Goal: Task Accomplishment & Management: Manage account settings

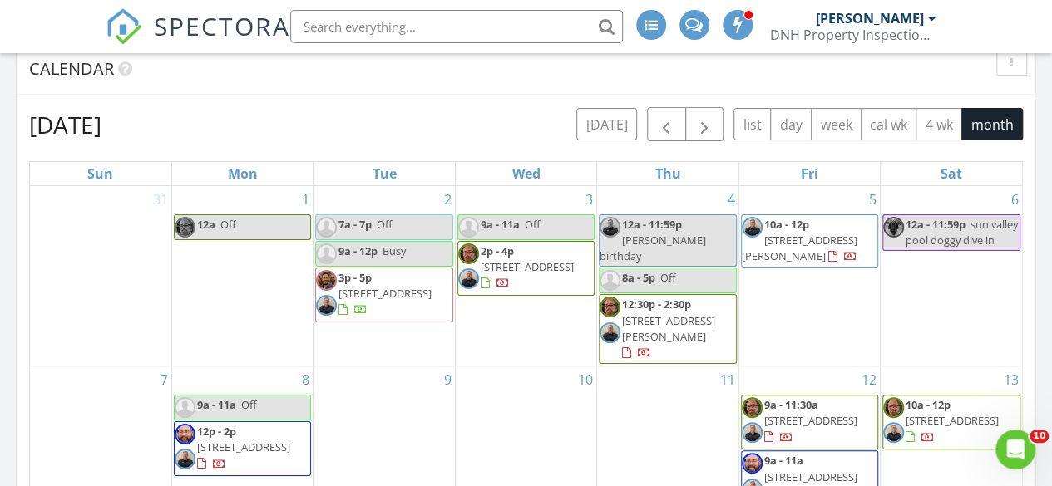
scroll to position [204, 0]
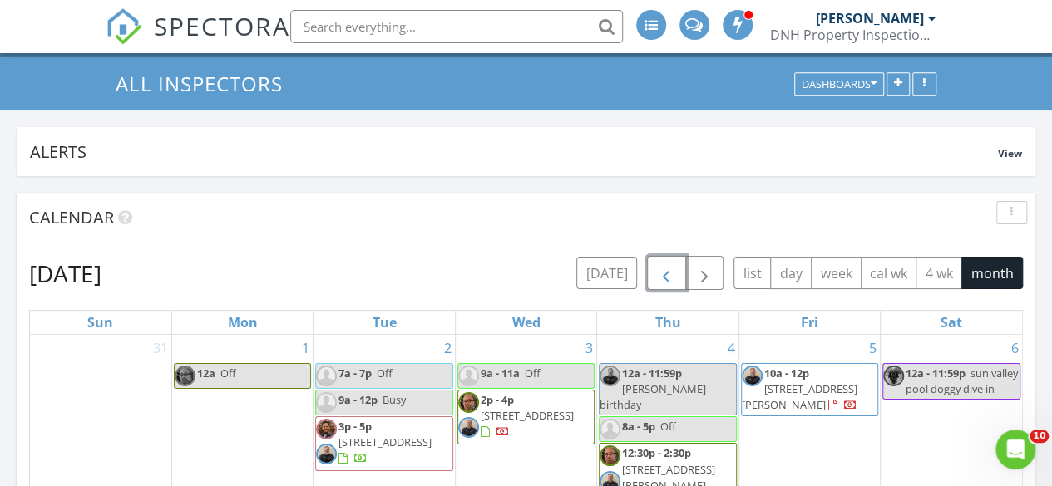
click at [666, 275] on span "button" at bounding box center [666, 274] width 20 height 20
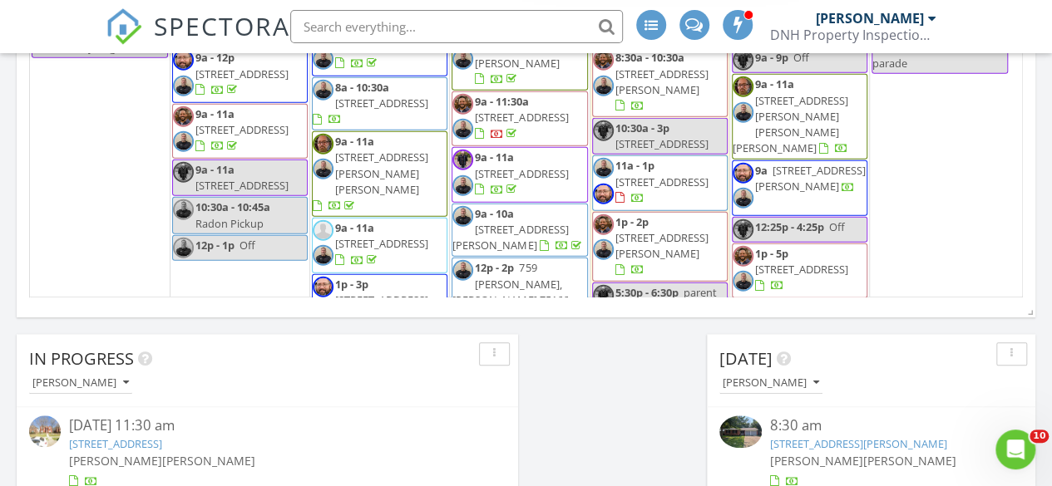
scroll to position [1766, 0]
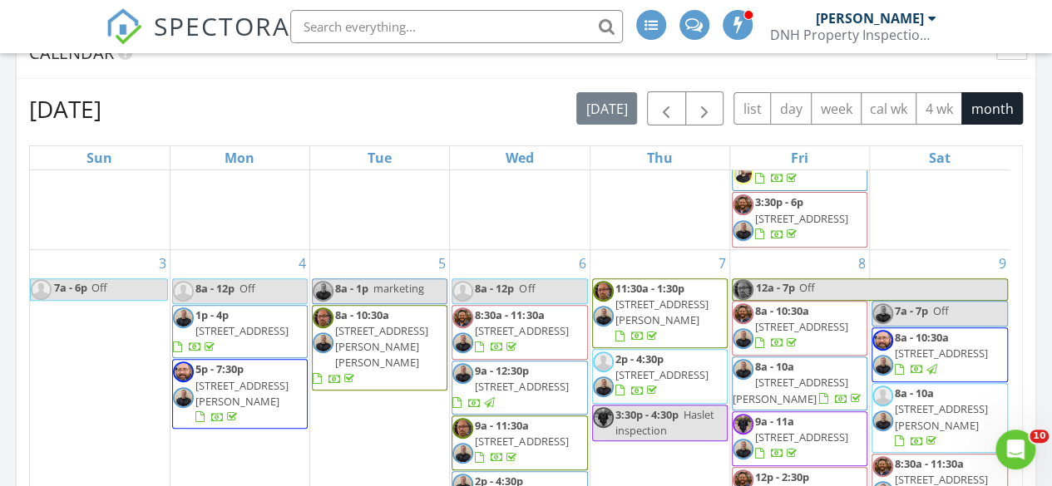
scroll to position [459, 0]
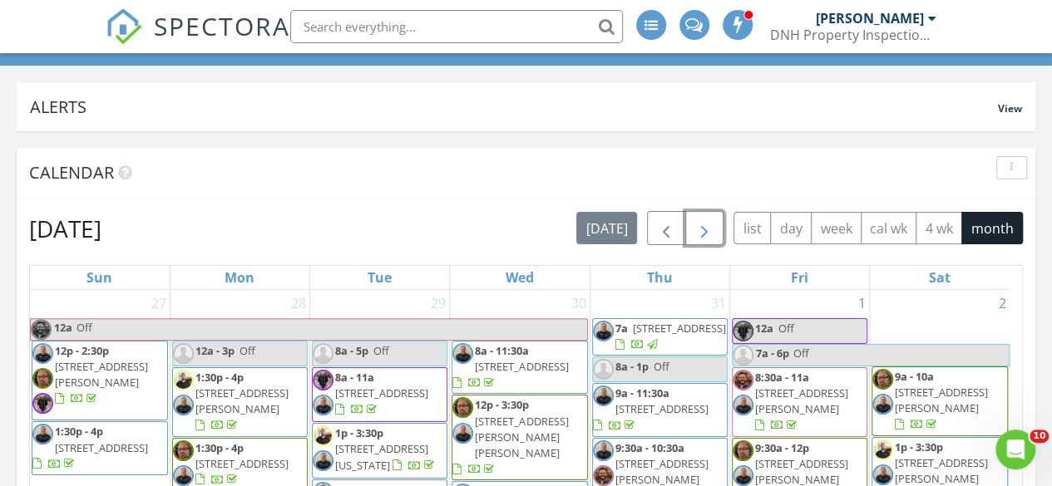
click at [707, 234] on span "button" at bounding box center [704, 229] width 20 height 20
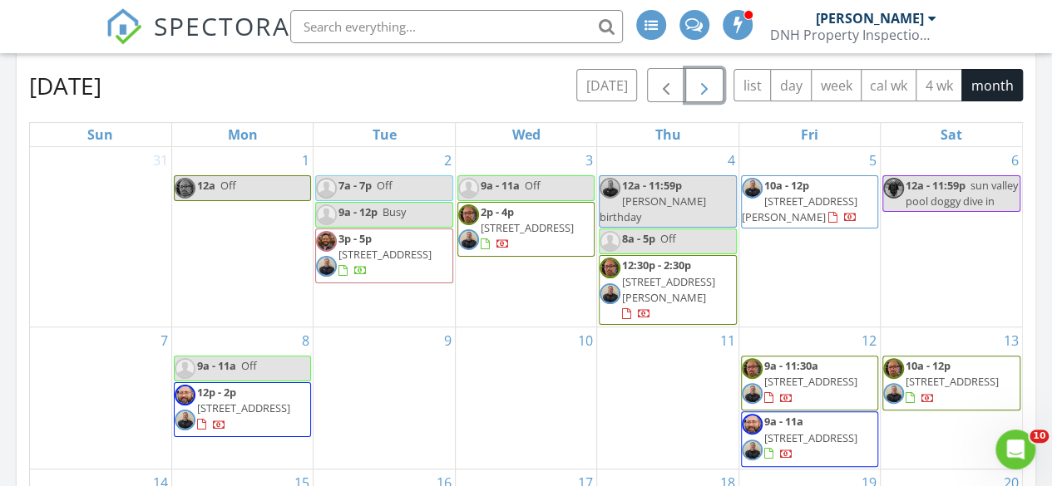
scroll to position [0, 0]
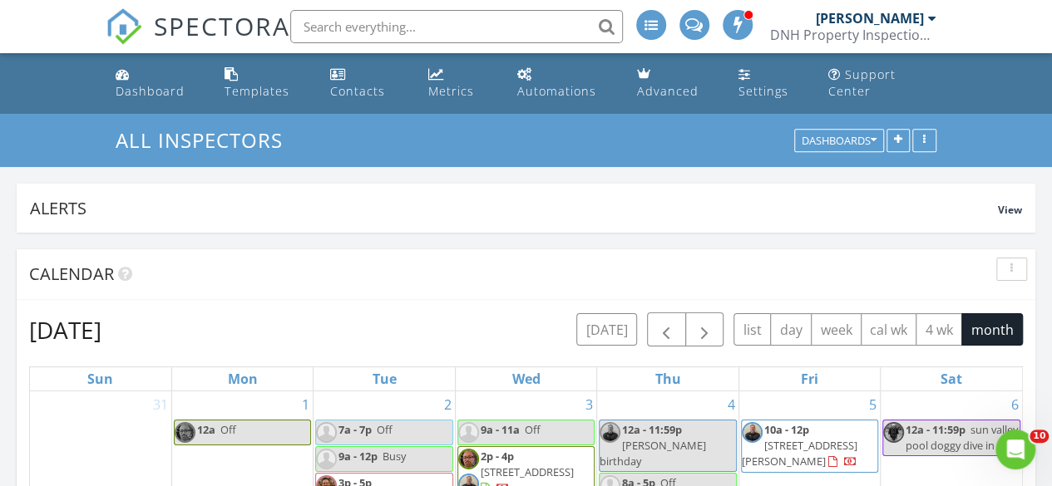
click at [361, 29] on input "text" at bounding box center [456, 26] width 333 height 33
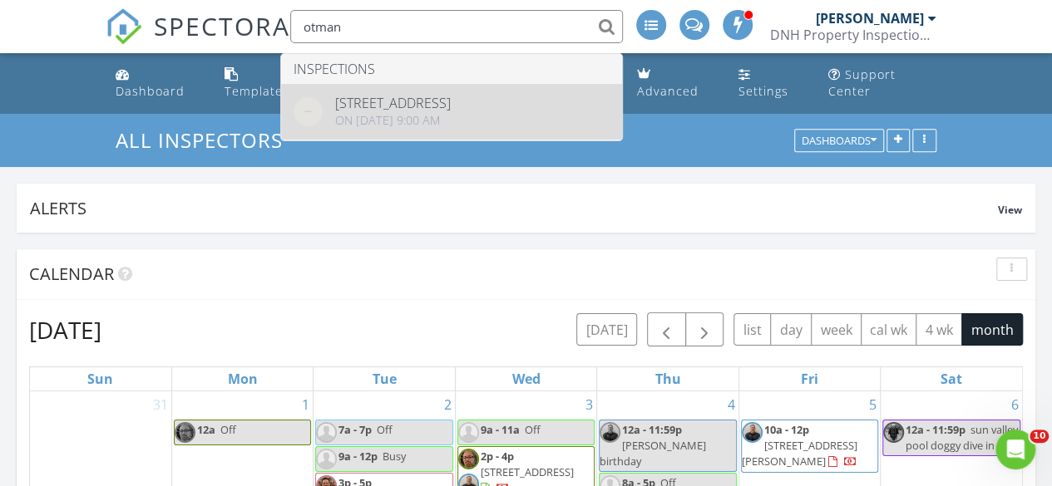
type input "otman"
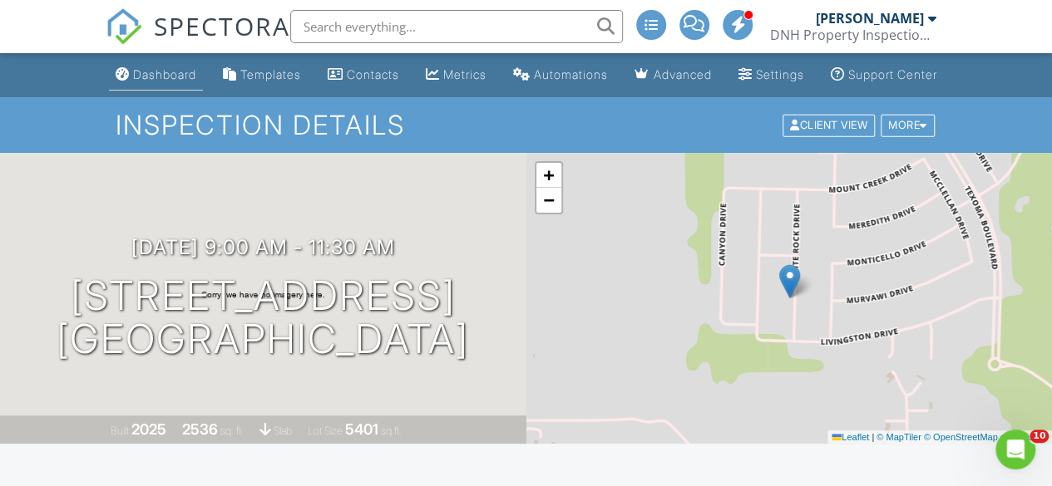
click at [157, 81] on div "Dashboard" at bounding box center [164, 74] width 63 height 14
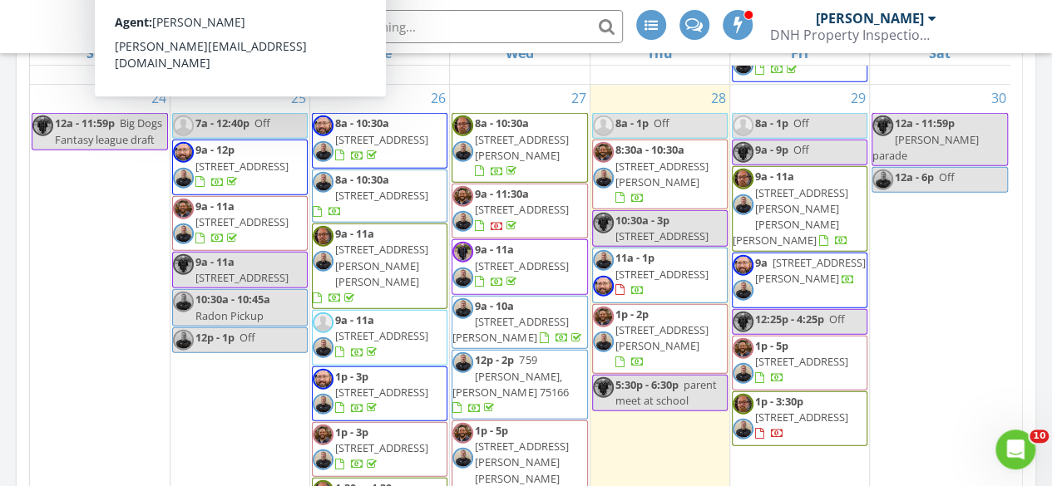
scroll to position [1969, 0]
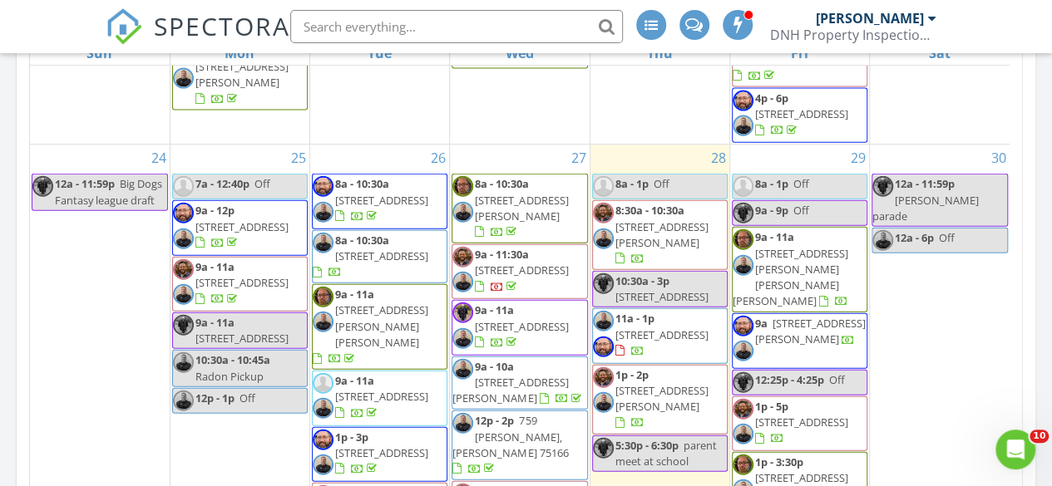
click at [346, 248] on span "[STREET_ADDRESS]" at bounding box center [381, 255] width 93 height 15
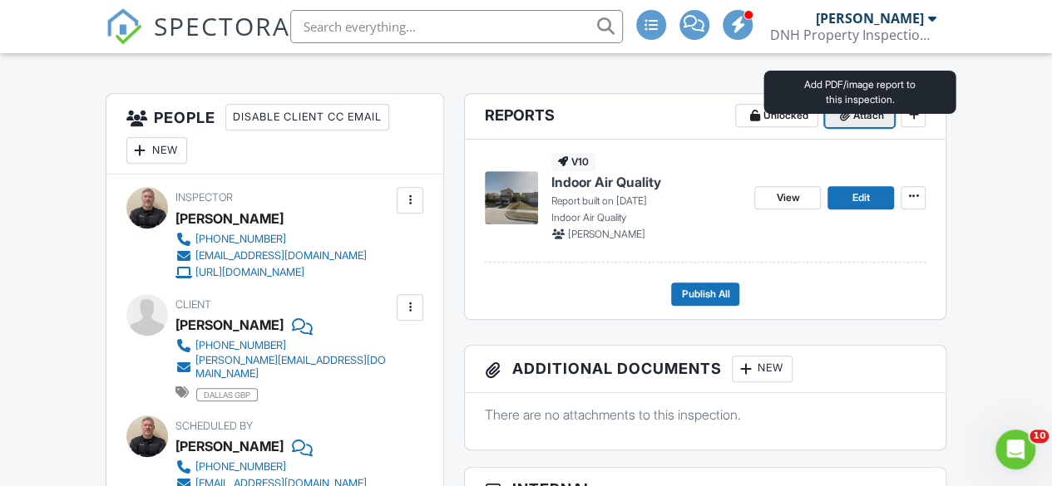
click at [855, 124] on span "Attach" at bounding box center [867, 115] width 31 height 17
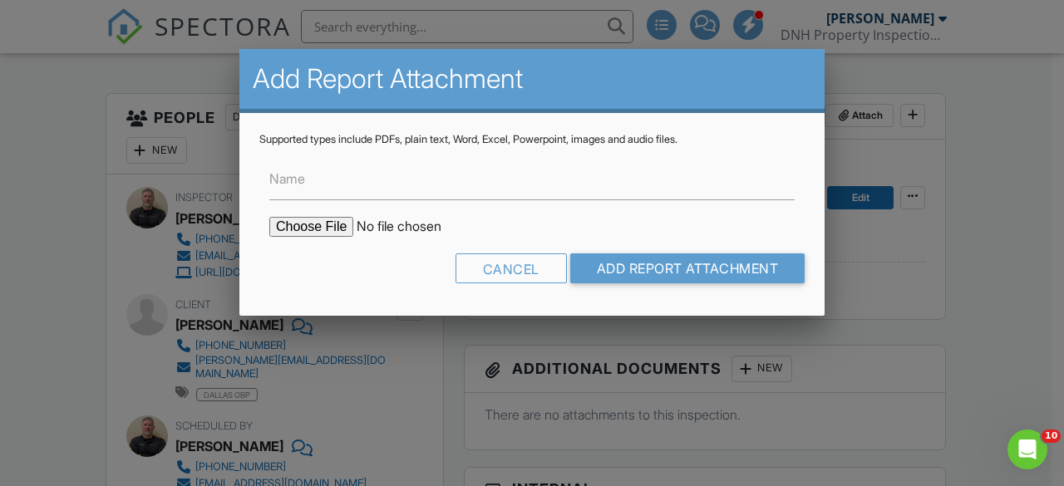
click at [321, 224] on input "file" at bounding box center [410, 227] width 283 height 20
type input "C:\fakepath\MoldReport_53029656_ForPrint 2680 Silver Hill.pdf"
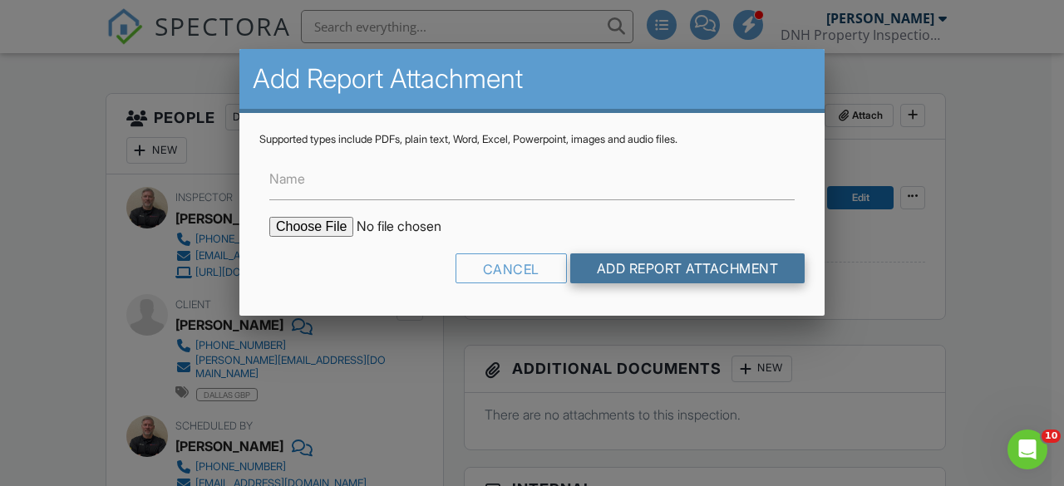
click at [673, 268] on input "Add Report Attachment" at bounding box center [687, 269] width 235 height 30
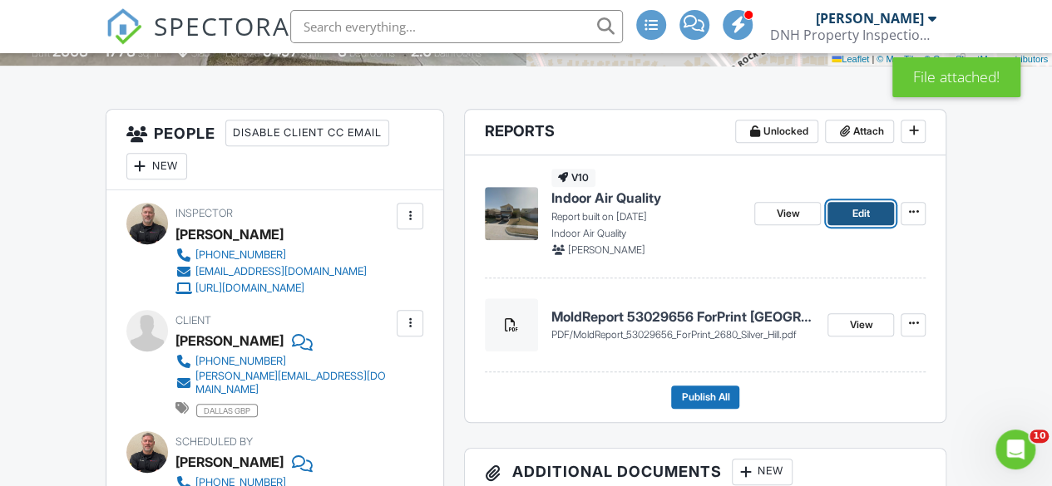
click at [860, 222] on span "Edit" at bounding box center [860, 213] width 17 height 17
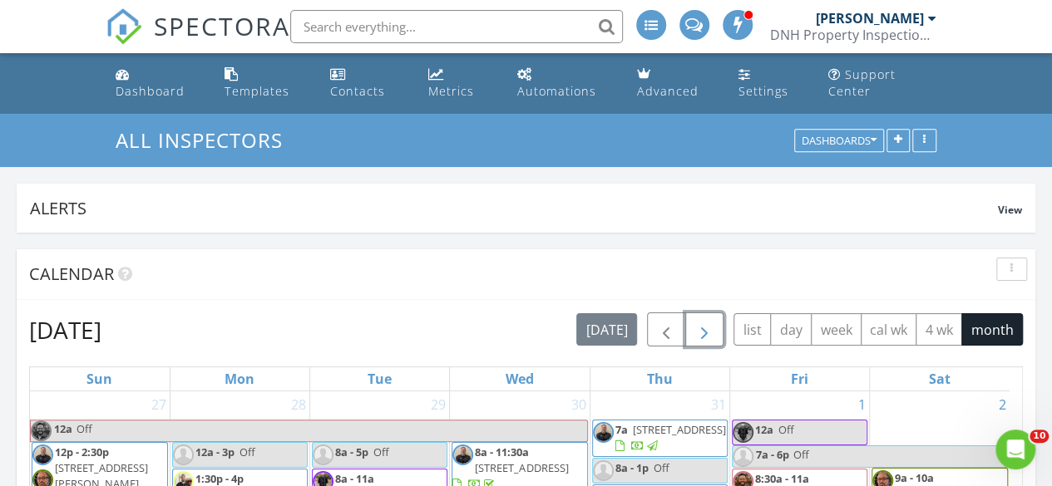
click at [707, 329] on span "button" at bounding box center [704, 330] width 20 height 20
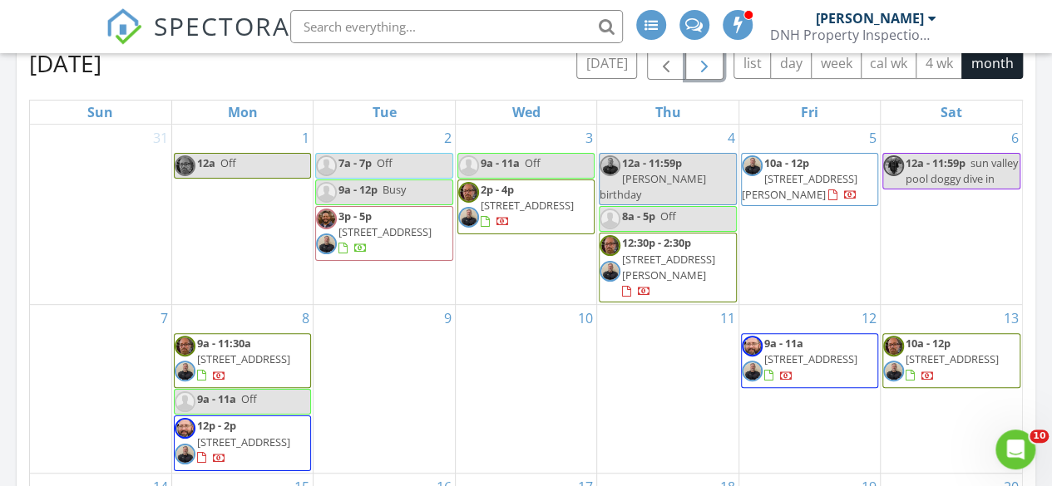
scroll to position [268, 0]
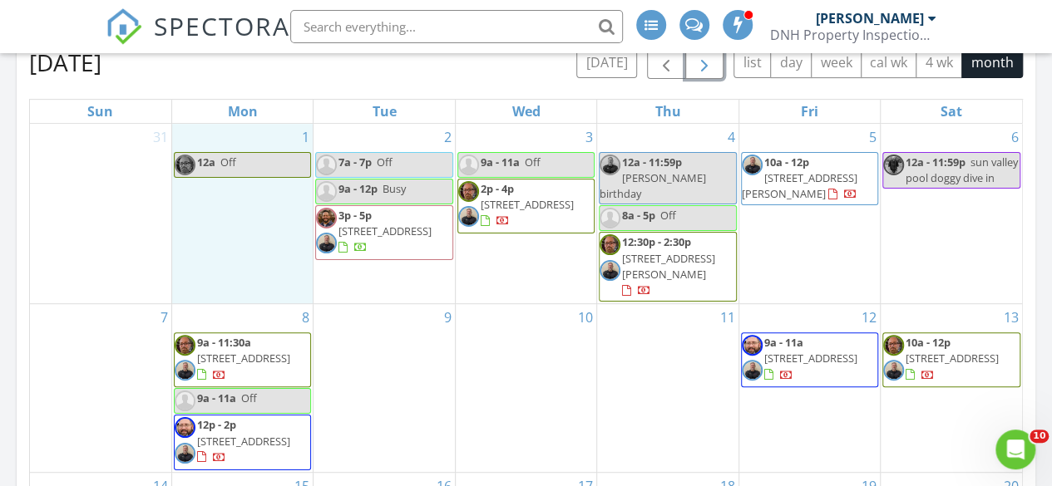
click at [207, 201] on div "1 12a Off" at bounding box center [242, 214] width 140 height 180
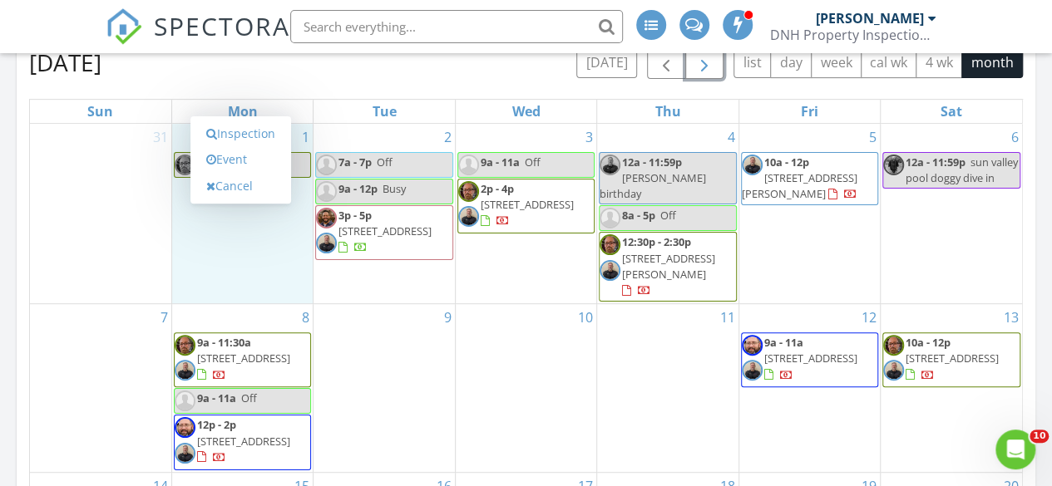
click at [349, 304] on div "9" at bounding box center [383, 388] width 140 height 168
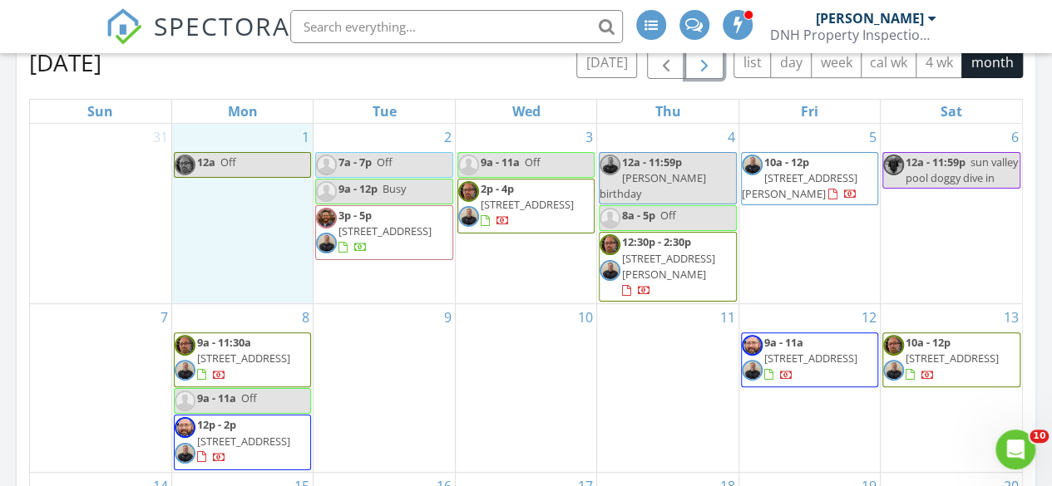
click at [240, 207] on div "1 12a Off" at bounding box center [242, 214] width 140 height 180
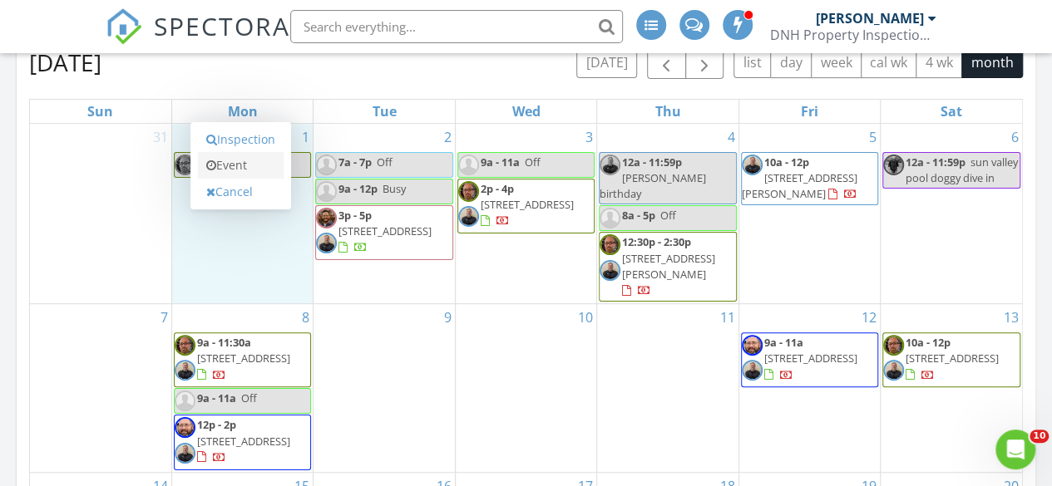
click at [229, 169] on link "Event" at bounding box center [241, 165] width 86 height 27
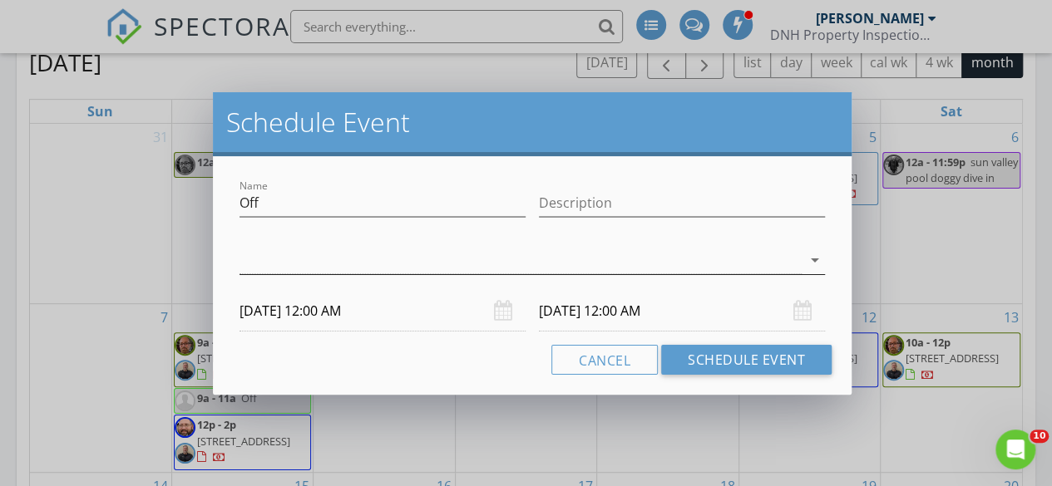
click at [570, 267] on div at bounding box center [520, 260] width 562 height 27
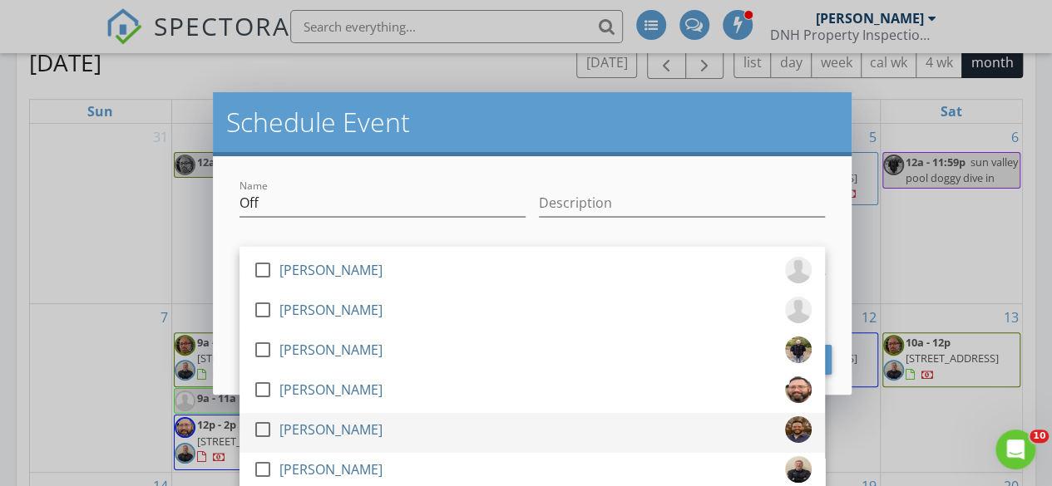
click at [258, 428] on div at bounding box center [263, 430] width 28 height 28
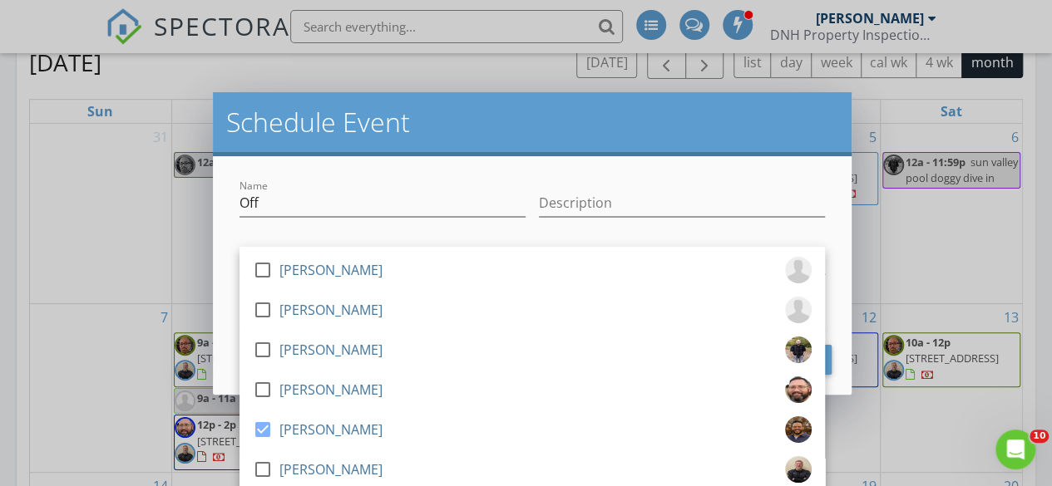
click at [599, 167] on div "Name Off Description check_box_outline_blank Cody Seidel check_box_outline_blan…" at bounding box center [532, 275] width 638 height 239
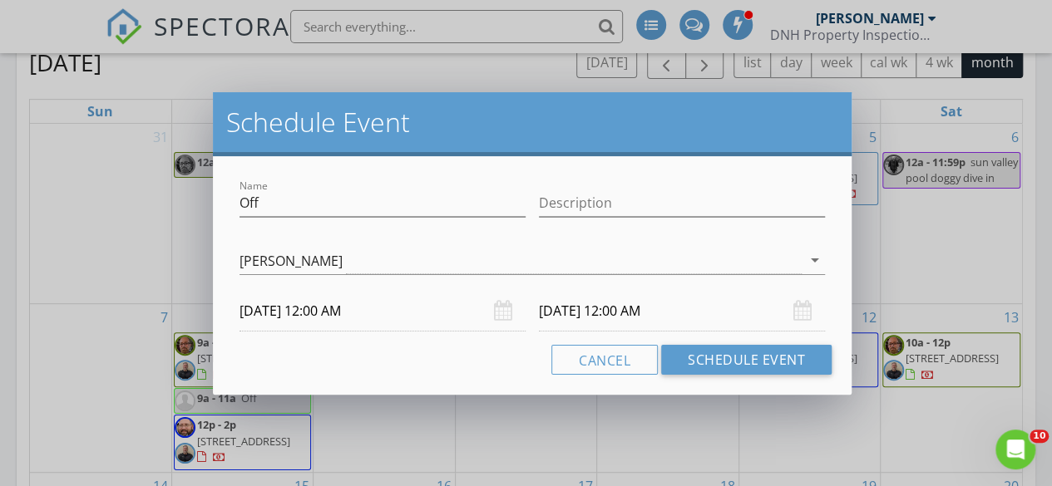
click at [336, 308] on input "09/01/2025 12:00 AM" at bounding box center [382, 311] width 286 height 41
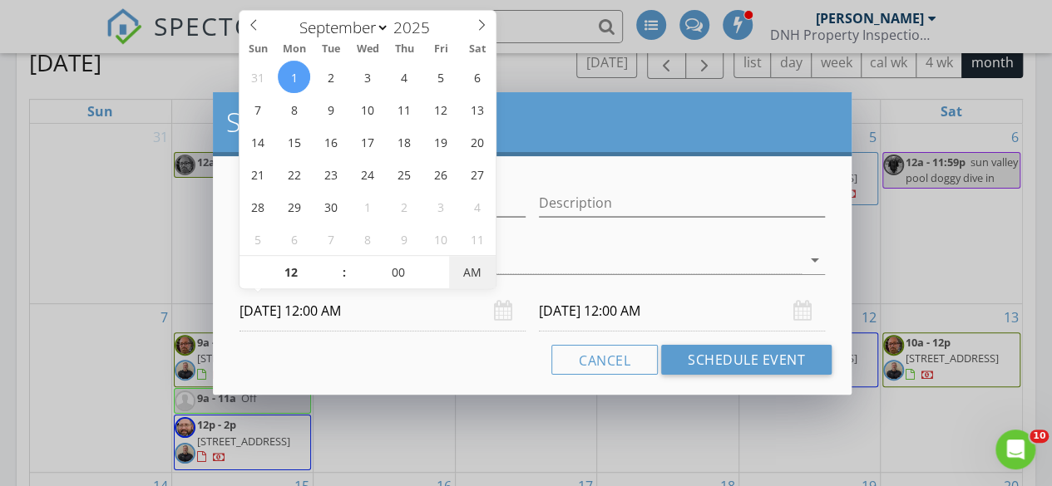
type input "09/01/2025 12:00 PM"
type input "09/02/2025 12:00 PM"
click at [473, 268] on span "PM" at bounding box center [472, 272] width 46 height 33
type input "01"
type input "09/01/2025 1:00 PM"
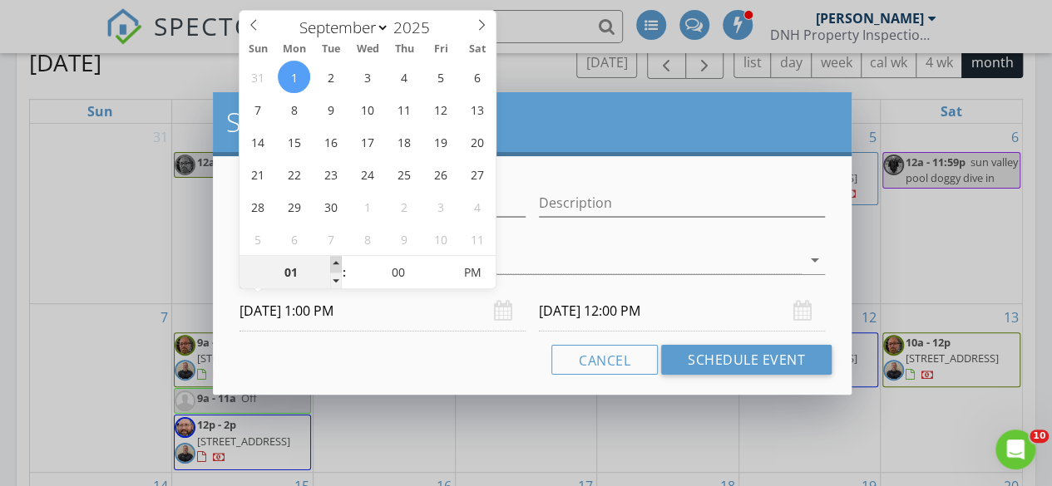
click at [334, 263] on span at bounding box center [336, 264] width 12 height 17
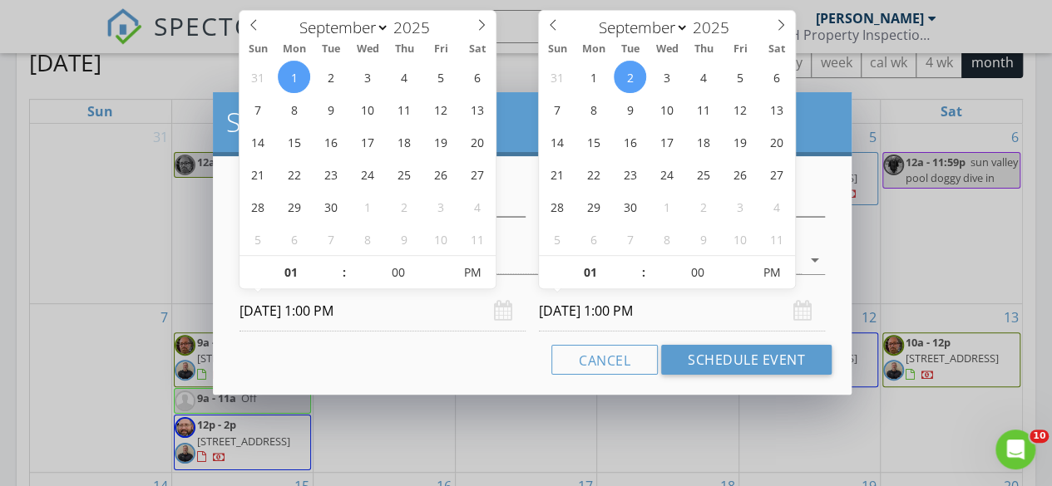
click at [628, 309] on input "09/02/2025 1:00 PM" at bounding box center [682, 311] width 286 height 41
type input "09/01/2025 1:00 PM"
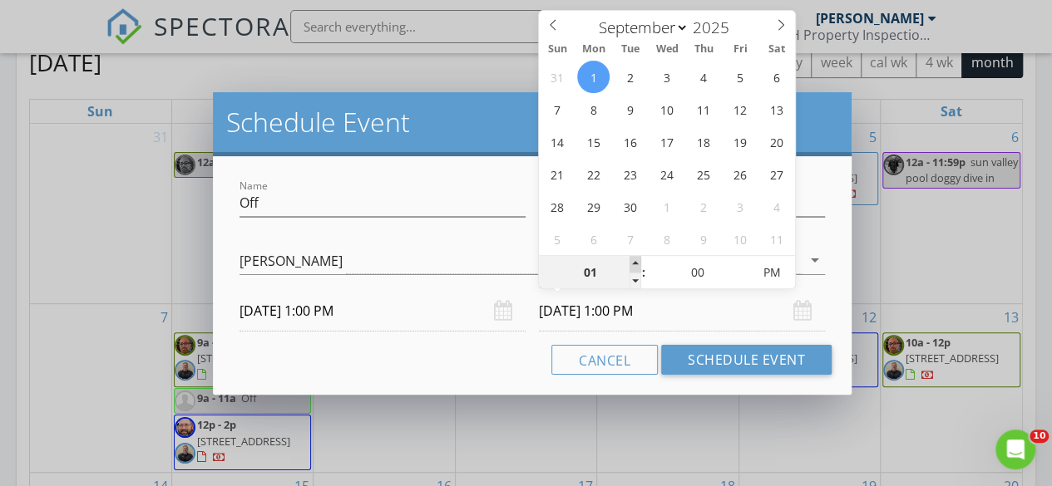
type input "02"
type input "09/01/2025 2:00 PM"
click at [634, 264] on span at bounding box center [635, 264] width 12 height 17
type input "03"
type input "09/01/2025 3:00 PM"
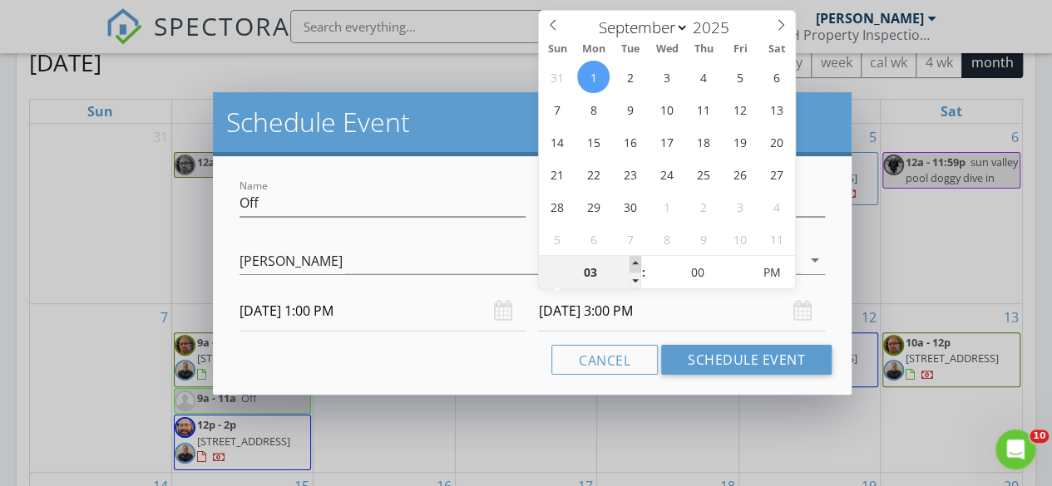
click at [634, 264] on span at bounding box center [635, 264] width 12 height 17
type input "04"
type input "09/01/2025 4:00 PM"
click at [634, 264] on span at bounding box center [635, 264] width 12 height 17
type input "05"
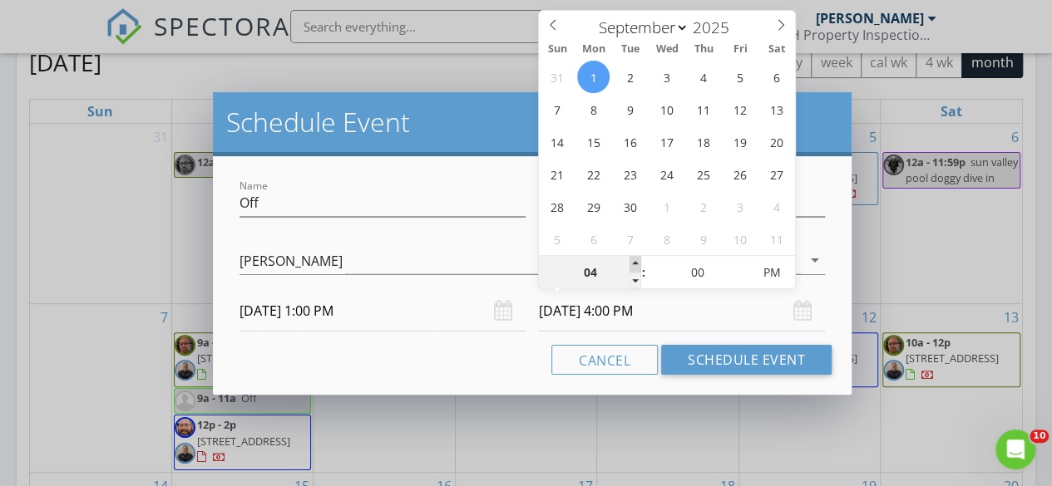
type input "09/01/2025 5:00 PM"
click at [634, 264] on span at bounding box center [635, 264] width 12 height 17
type input "06"
type input "09/01/2025 6:00 PM"
click at [634, 264] on span at bounding box center [635, 264] width 12 height 17
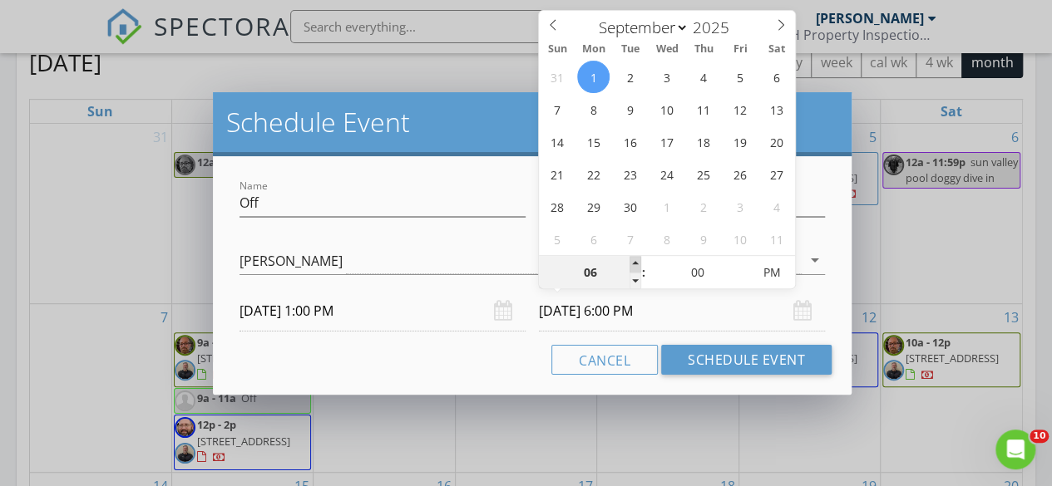
type input "07"
type input "09/01/2025 7:00 PM"
click at [634, 264] on span at bounding box center [635, 264] width 12 height 17
type input "08"
type input "09/01/2025 8:00 PM"
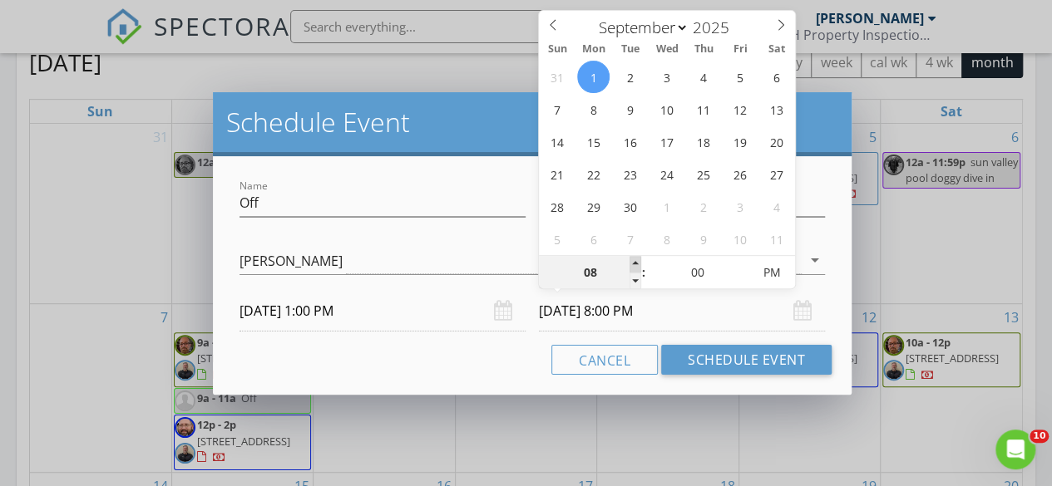
click at [634, 264] on span at bounding box center [635, 264] width 12 height 17
type input "09"
type input "09/01/2025 9:00 PM"
click at [634, 264] on span at bounding box center [635, 264] width 12 height 17
type input "10"
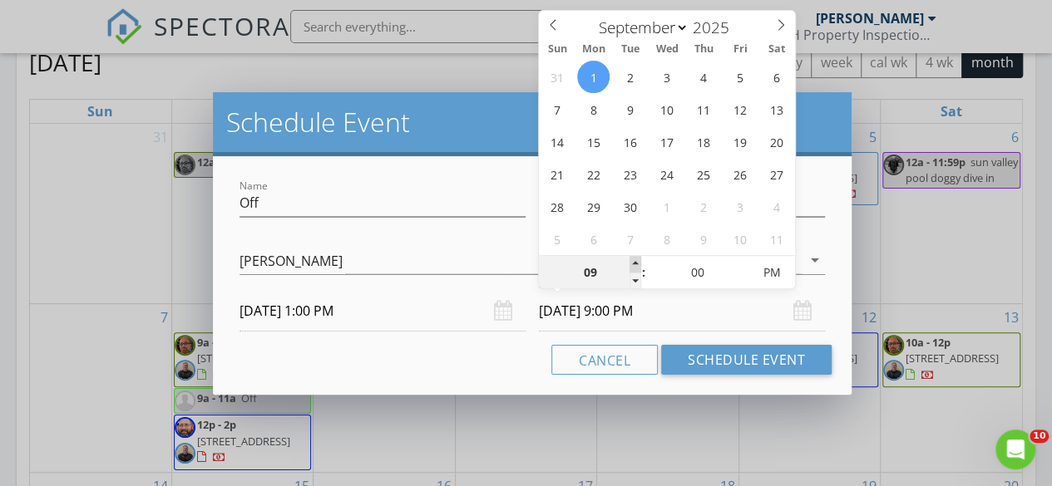
type input "09/01/2025 10:00 PM"
click at [634, 264] on span at bounding box center [635, 264] width 12 height 17
type input "11"
type input "09/01/2025 11:00 PM"
click at [634, 264] on span at bounding box center [635, 264] width 12 height 17
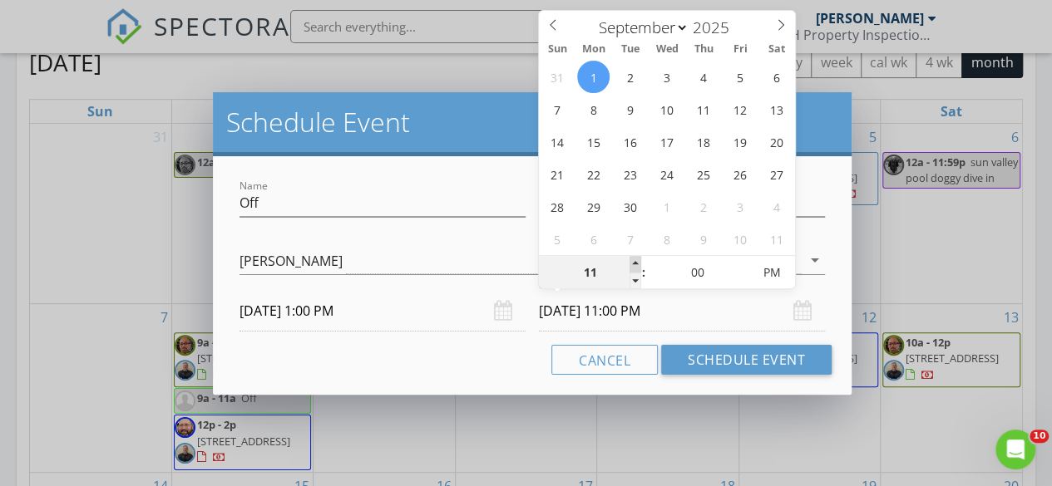
type input "12"
type input "09/01/2025 12:00 AM"
click at [634, 264] on span at bounding box center [635, 264] width 12 height 17
type input "11"
type input "09/01/2025 11:00 PM"
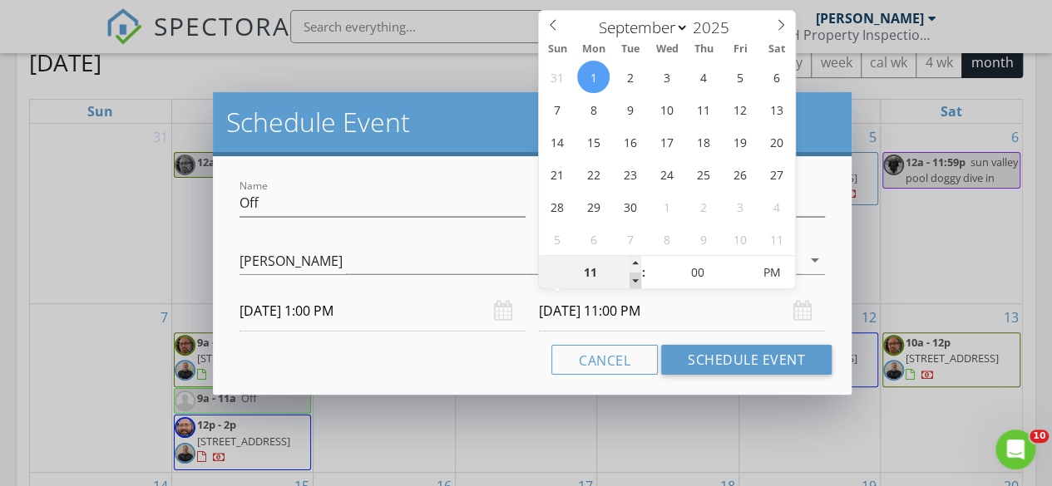
click at [636, 285] on span at bounding box center [635, 281] width 12 height 17
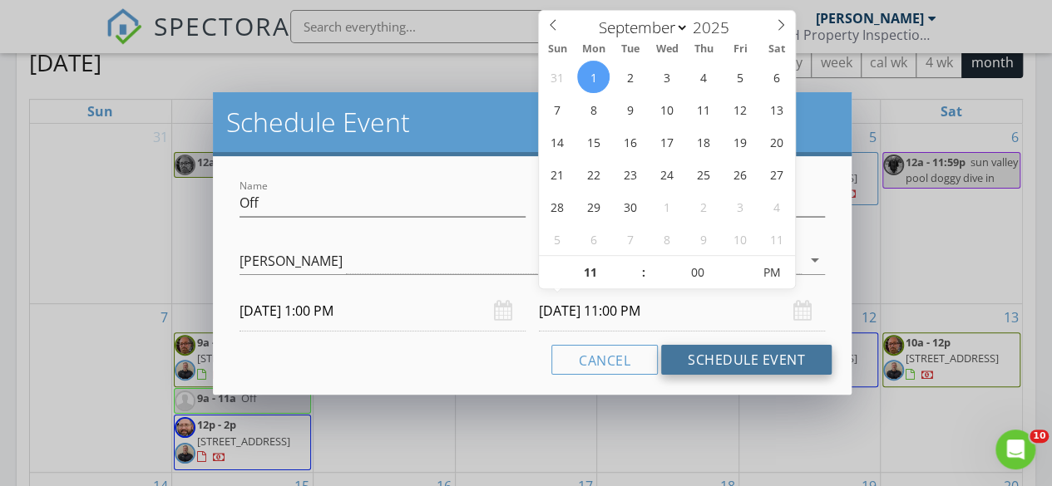
click at [707, 358] on button "Schedule Event" at bounding box center [746, 360] width 170 height 30
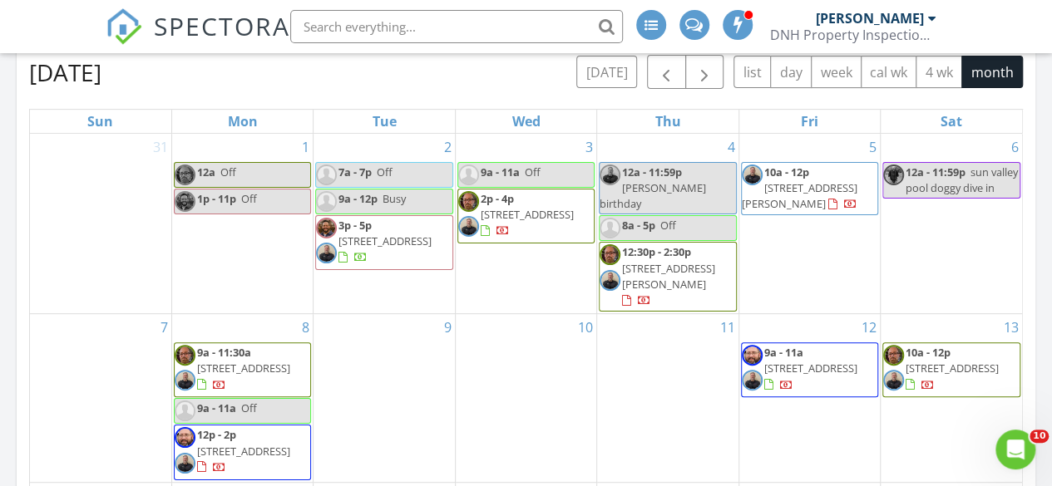
scroll to position [257, 0]
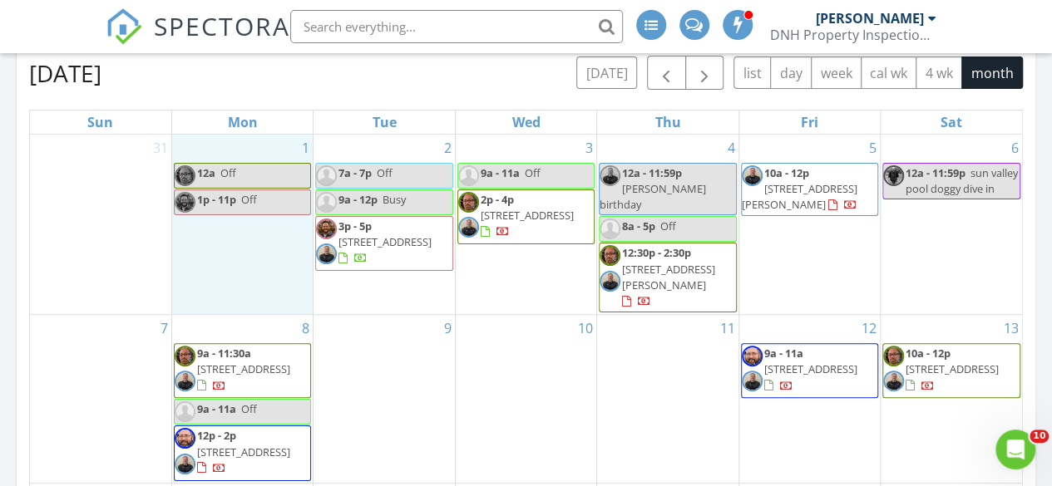
click at [213, 230] on div "1 12a Off 1p - 11p Off" at bounding box center [242, 225] width 140 height 180
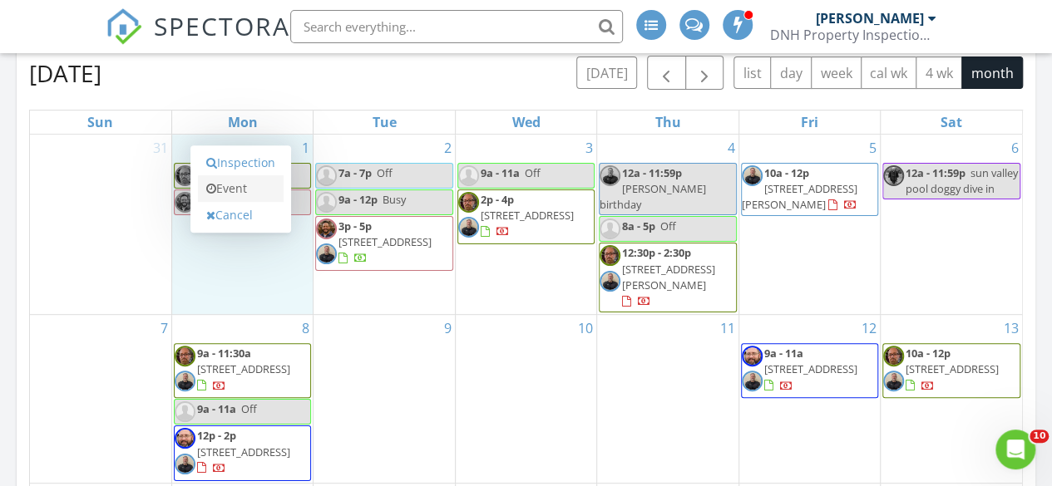
click at [241, 190] on link "Event" at bounding box center [241, 188] width 86 height 27
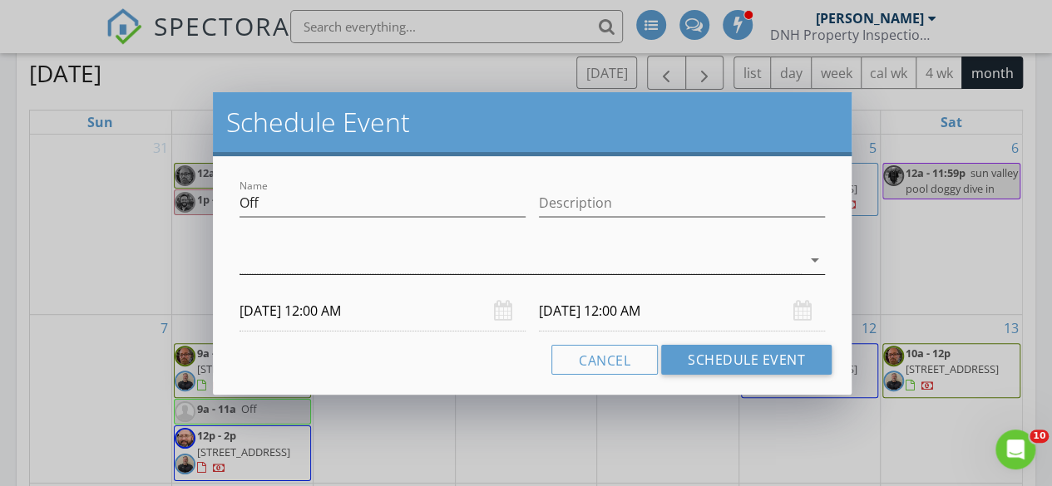
click at [458, 264] on div at bounding box center [520, 260] width 562 height 27
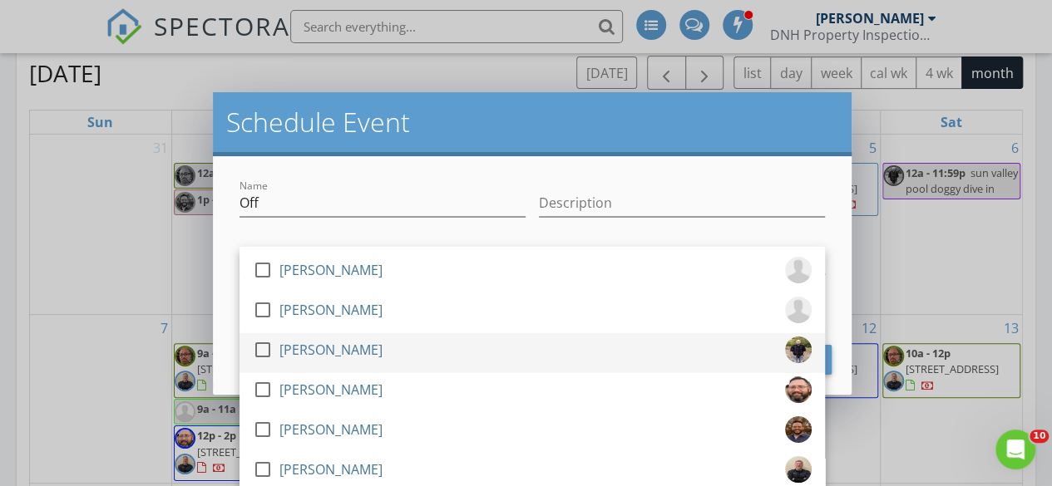
scroll to position [40, 0]
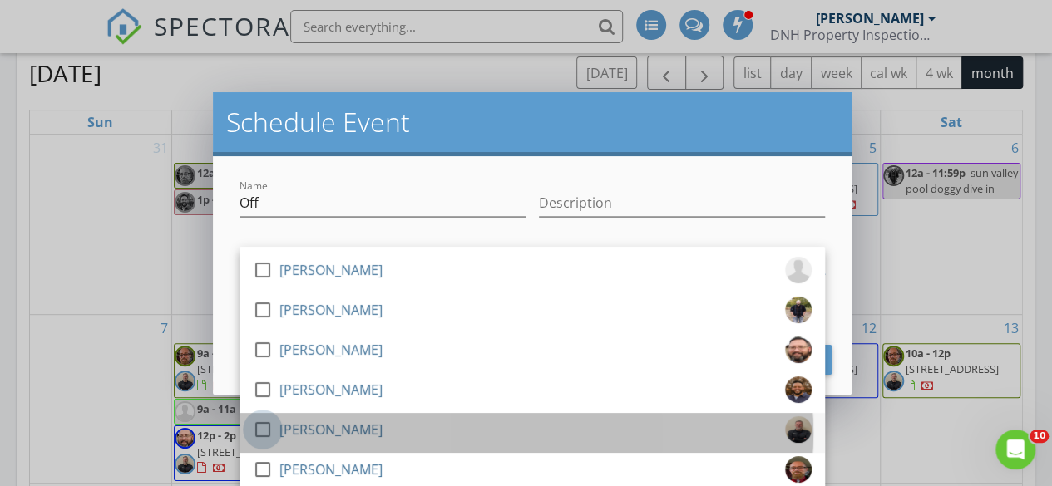
click at [258, 431] on div at bounding box center [263, 430] width 28 height 28
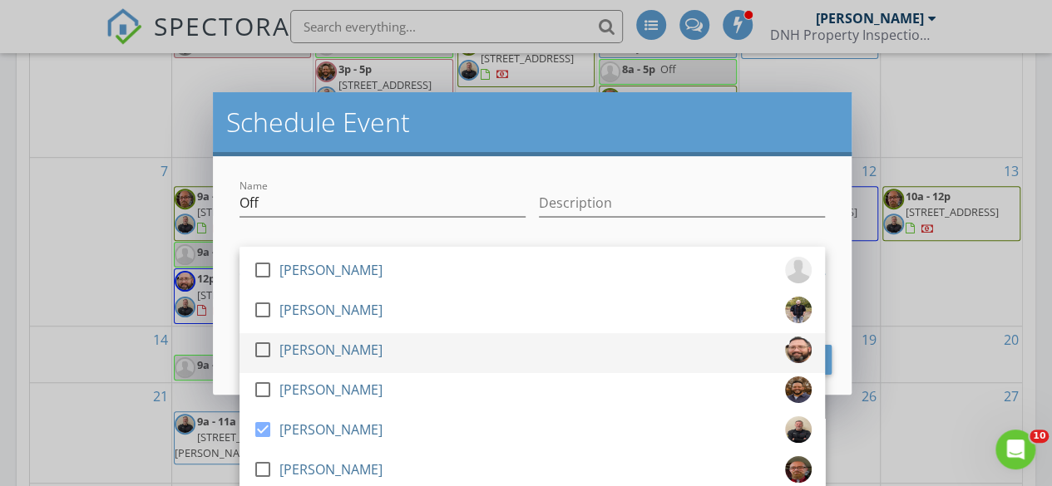
scroll to position [416, 0]
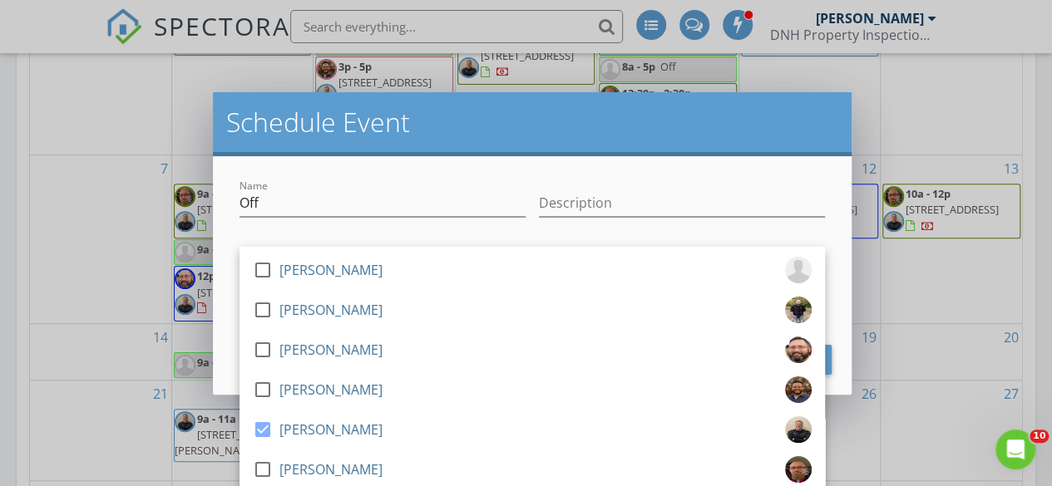
click at [832, 282] on div "Name Off Description check_box_outline_blank Cody Seidel check_box_outline_blan…" at bounding box center [532, 275] width 638 height 239
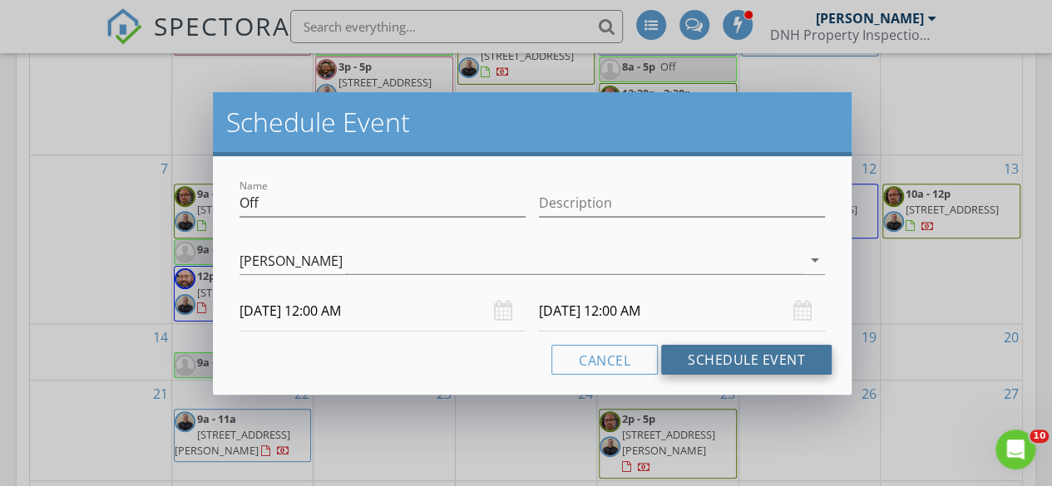
click at [727, 362] on button "Schedule Event" at bounding box center [746, 360] width 170 height 30
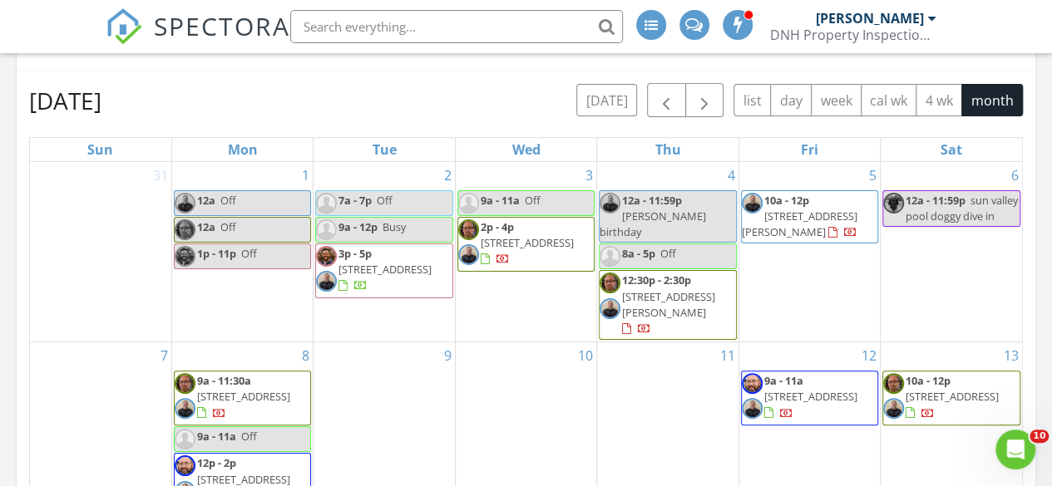
scroll to position [222, 0]
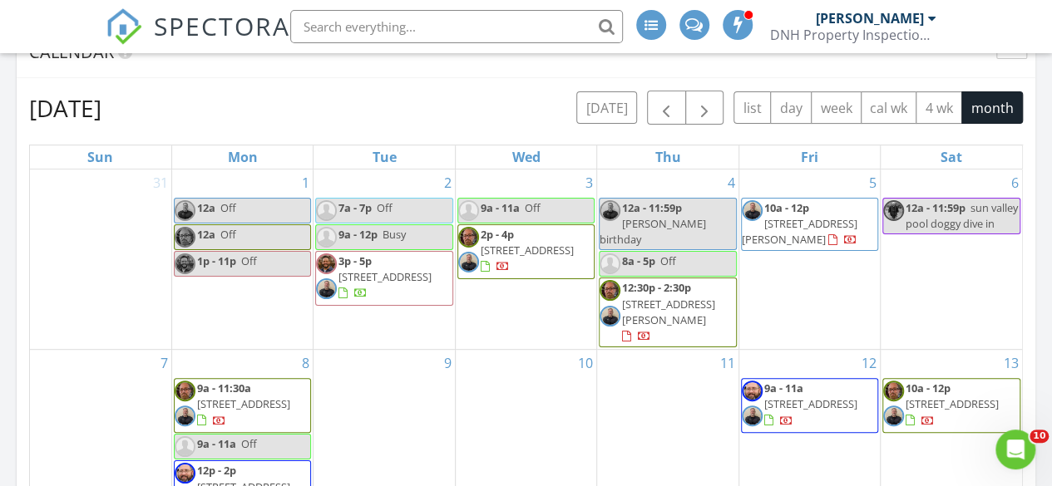
click at [338, 209] on span "7a - 7p" at bounding box center [354, 207] width 33 height 15
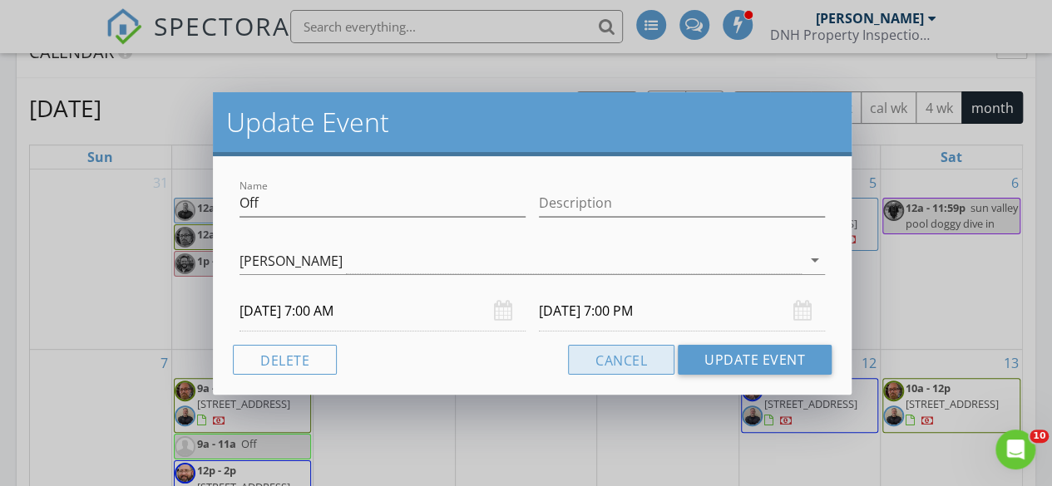
click at [625, 365] on button "Cancel" at bounding box center [621, 360] width 106 height 30
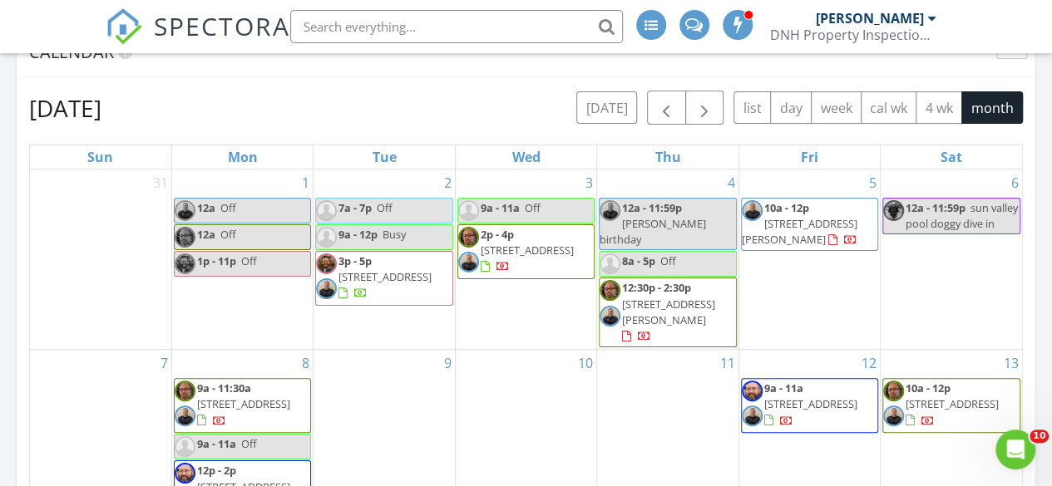
click at [378, 234] on div "9a - 12p Busy" at bounding box center [361, 235] width 90 height 16
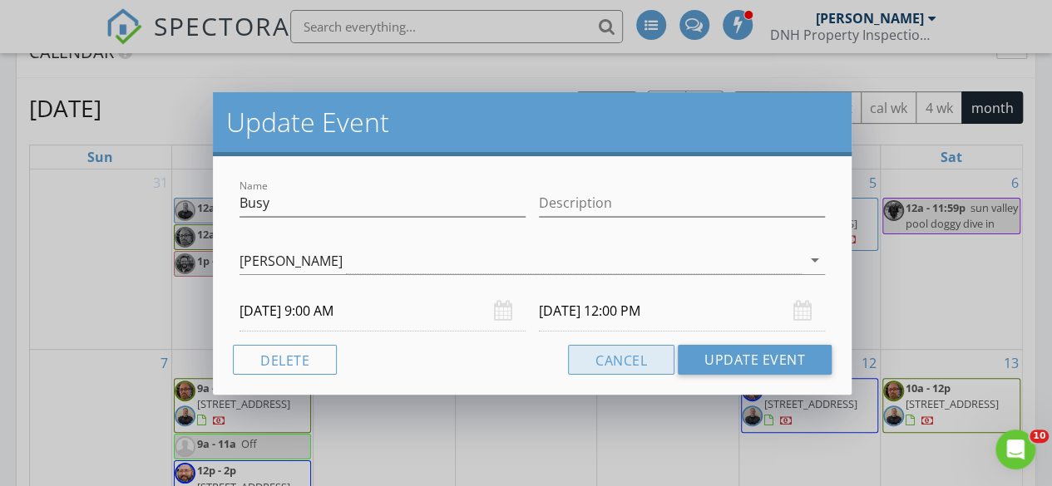
click at [589, 357] on button "Cancel" at bounding box center [621, 360] width 106 height 30
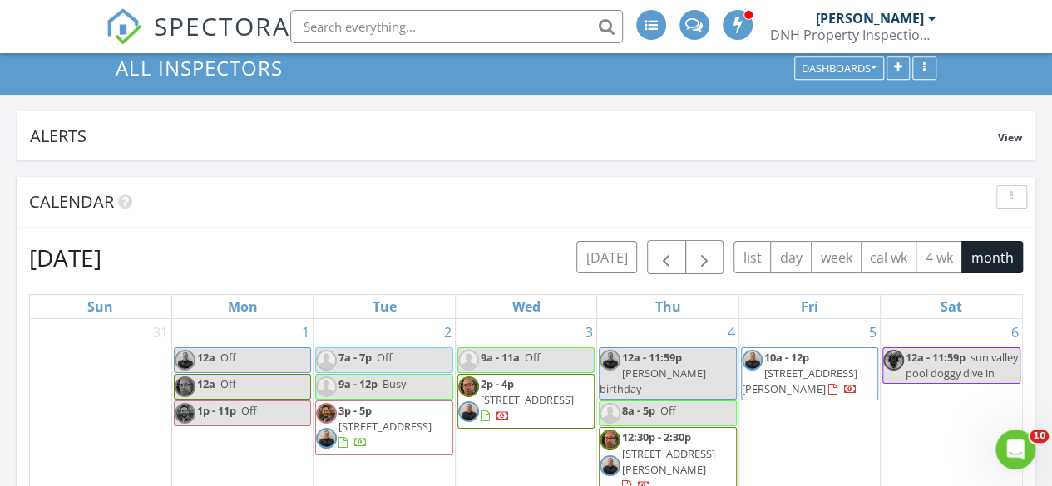
scroll to position [64, 0]
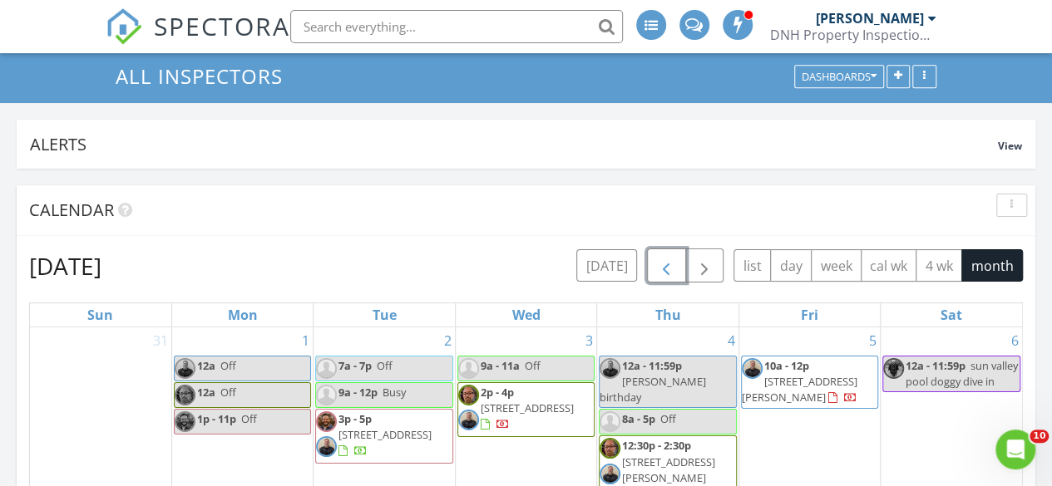
click at [668, 267] on span "button" at bounding box center [666, 266] width 20 height 20
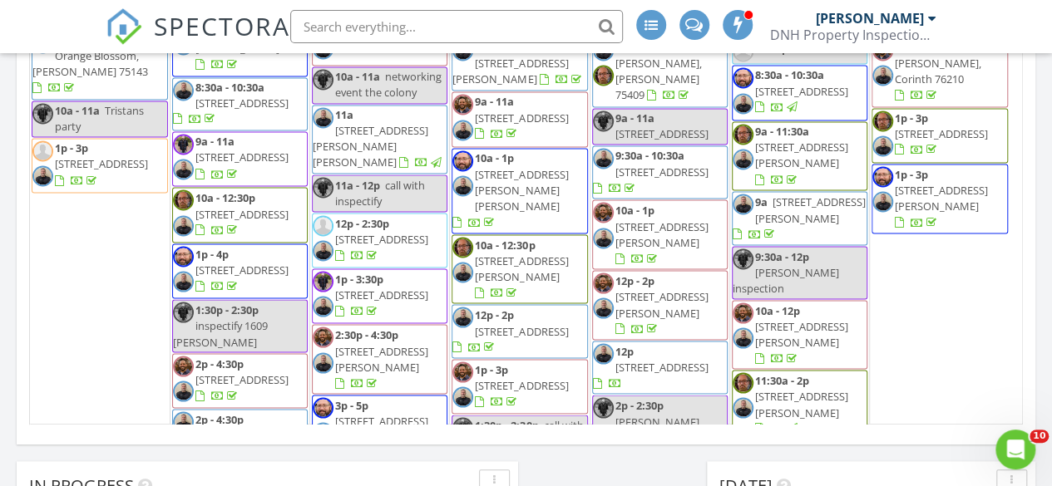
scroll to position [1299, 0]
click at [658, 360] on span "4003 Cheyenne Cir, Flower Mound 75022" at bounding box center [661, 367] width 93 height 15
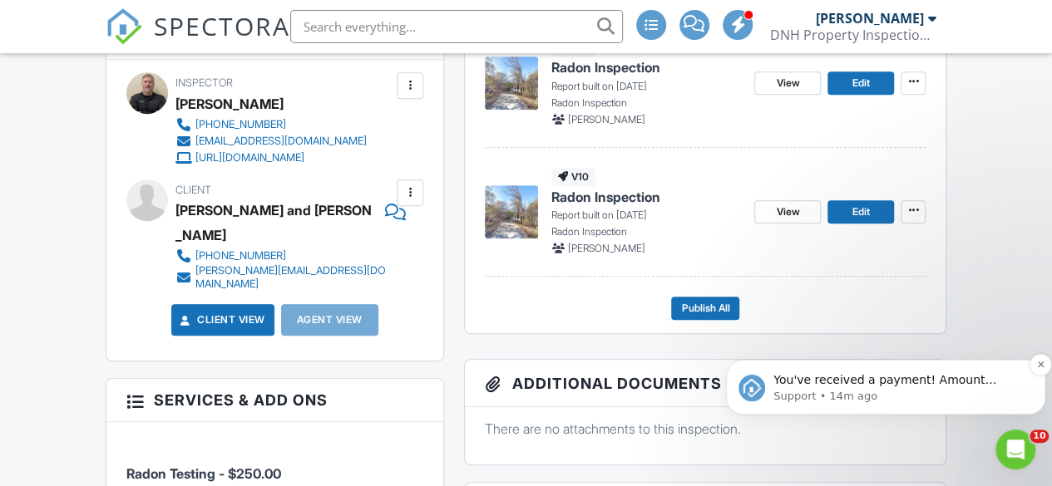
click at [933, 392] on p "Support • 14m ago" at bounding box center [898, 396] width 251 height 15
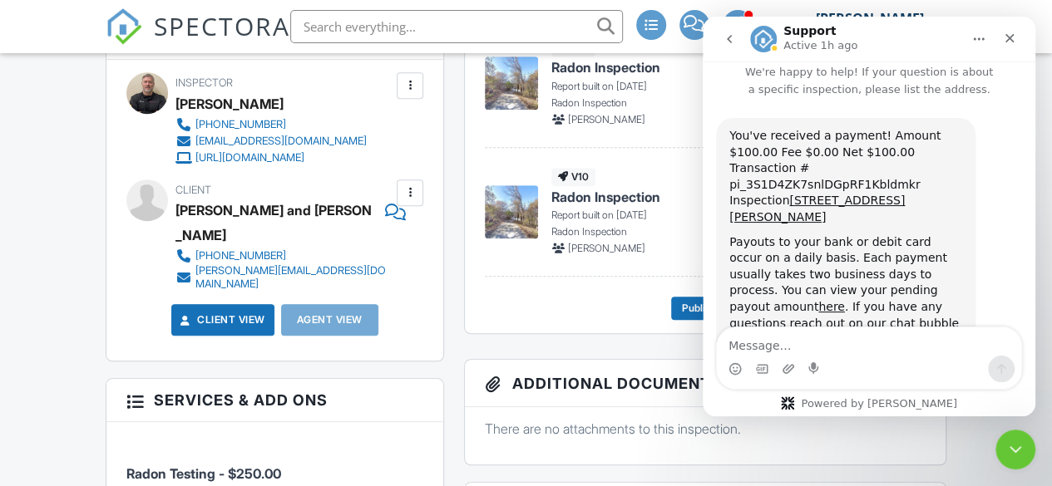
scroll to position [27, 0]
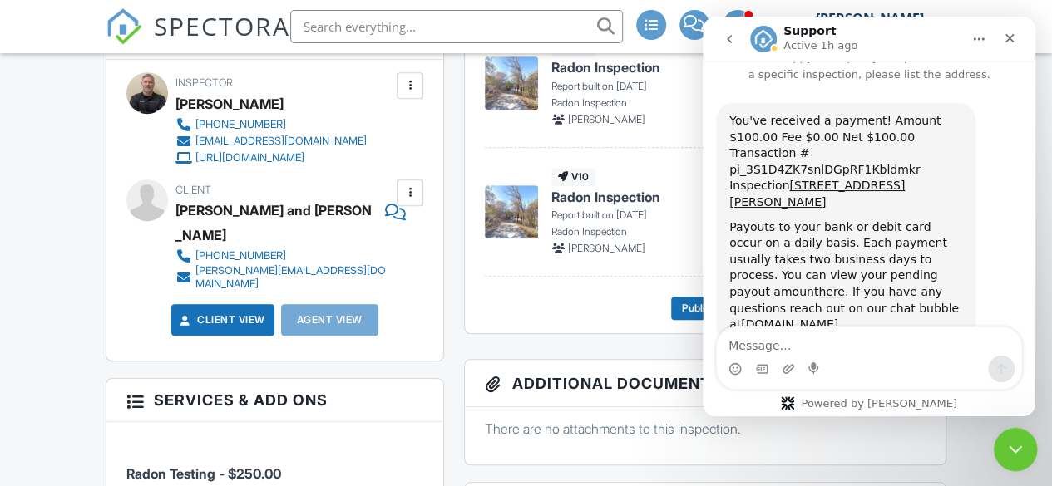
click at [1008, 445] on icon "Close Intercom Messenger" at bounding box center [1012, 447] width 20 height 20
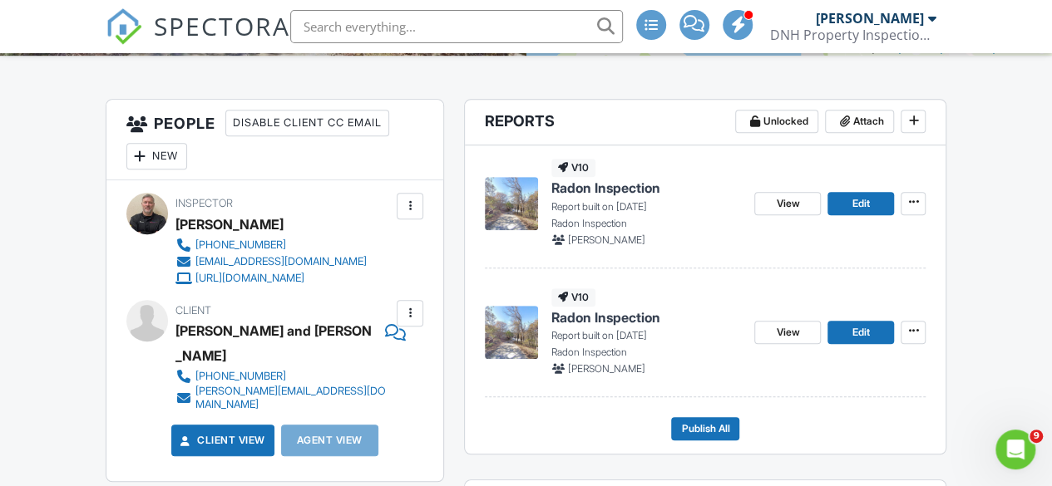
scroll to position [387, 0]
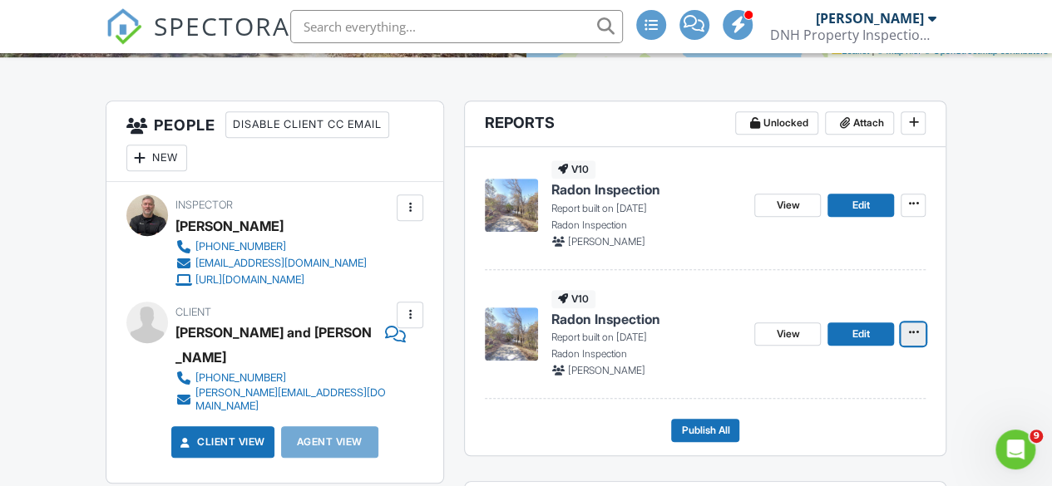
click at [913, 341] on icon at bounding box center [913, 332] width 10 height 17
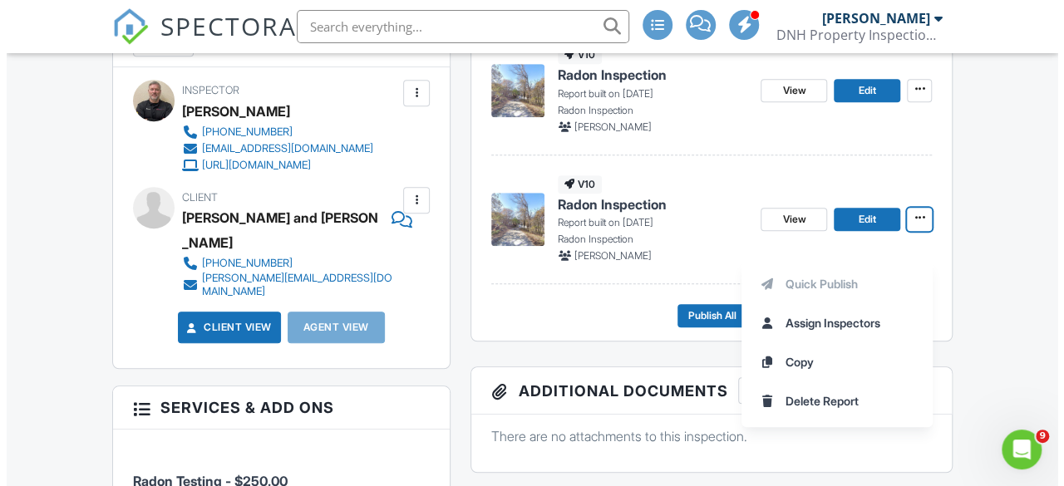
scroll to position [522, 0]
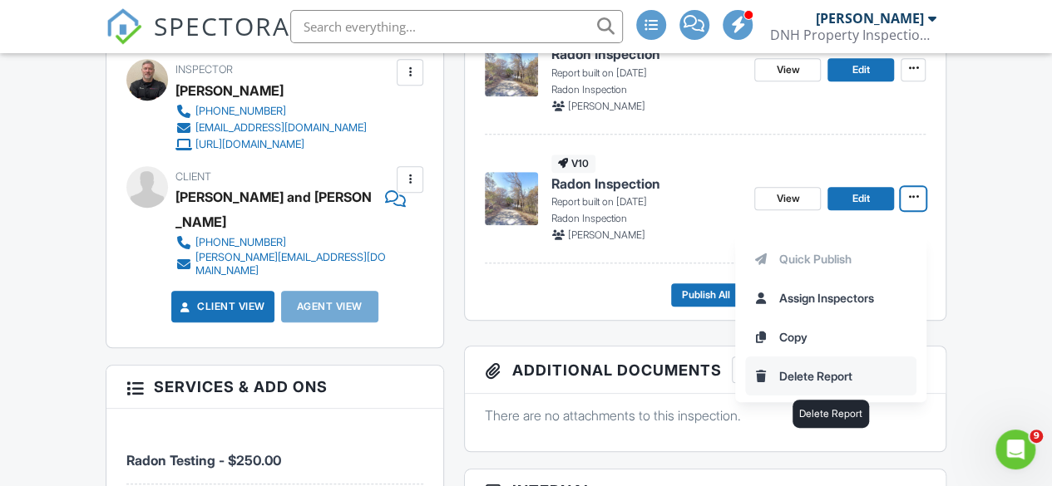
click at [813, 372] on input "Delete Report" at bounding box center [831, 375] width 170 height 37
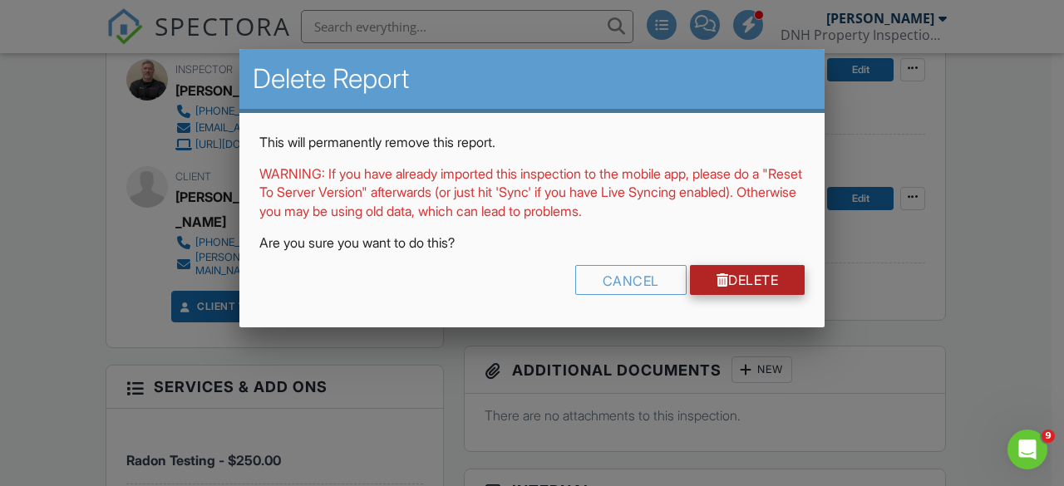
click at [752, 275] on link "Delete" at bounding box center [748, 280] width 116 height 30
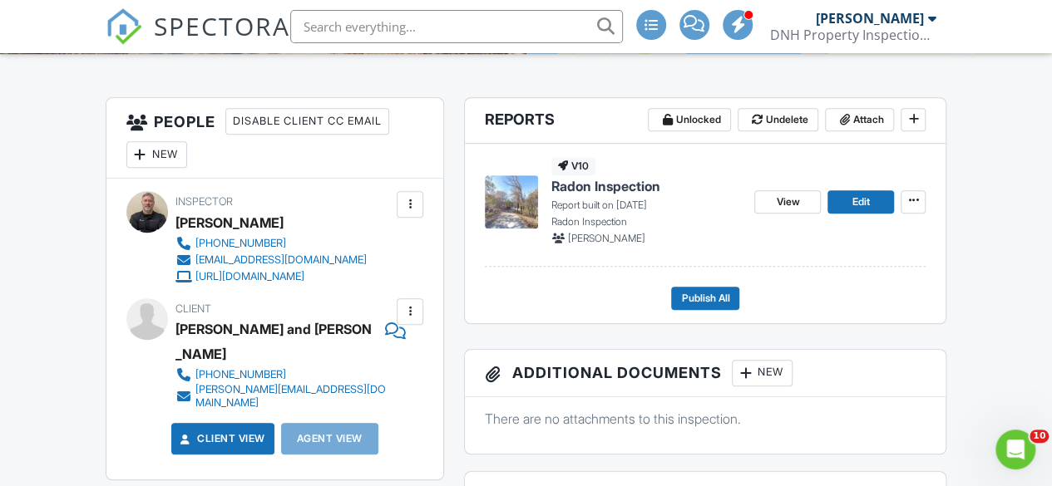
scroll to position [388, 0]
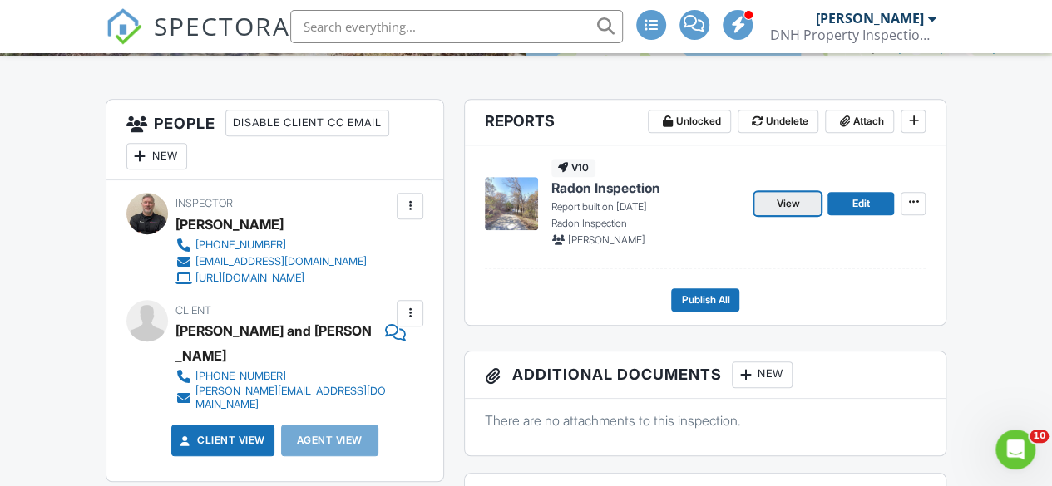
click at [791, 212] on span "View" at bounding box center [787, 203] width 23 height 17
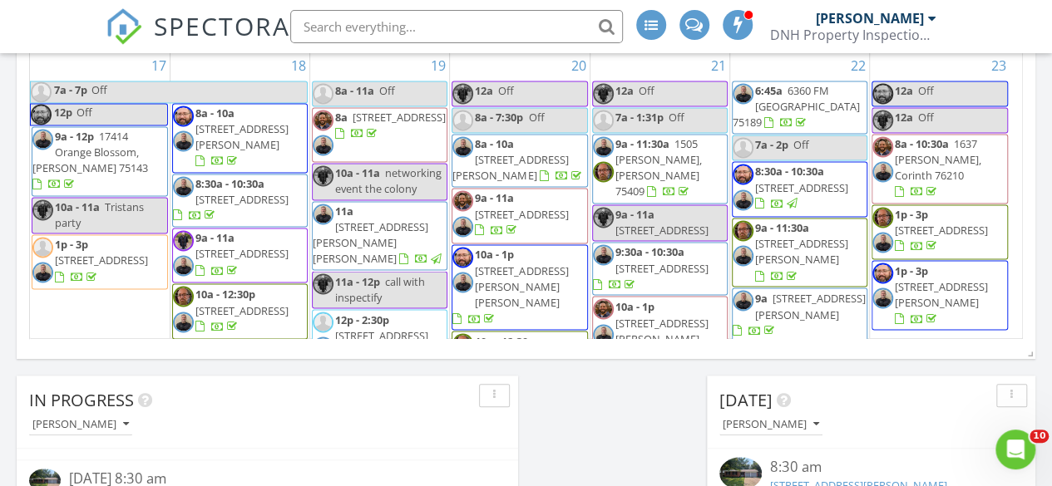
scroll to position [1119, 0]
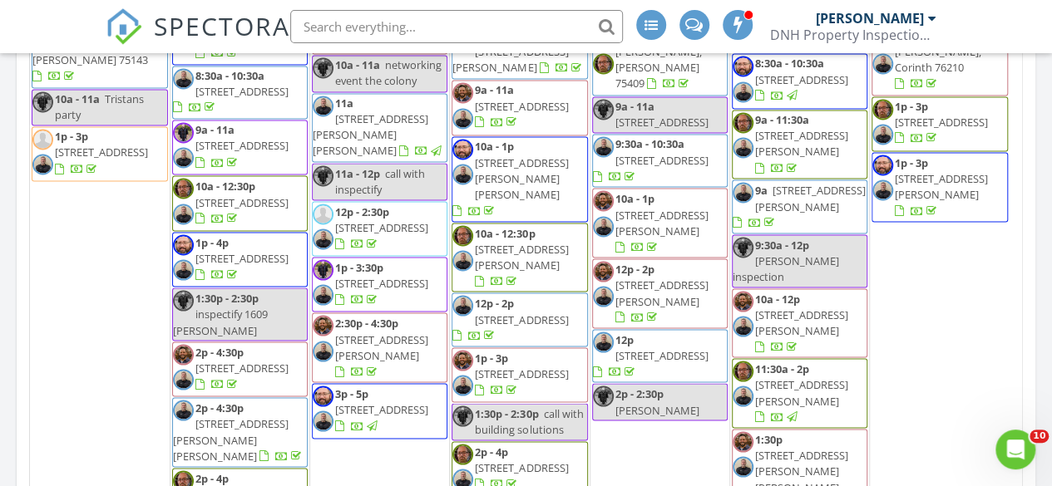
click at [649, 347] on span "4003 Cheyenne Cir, Flower Mound 75022" at bounding box center [661, 354] width 93 height 15
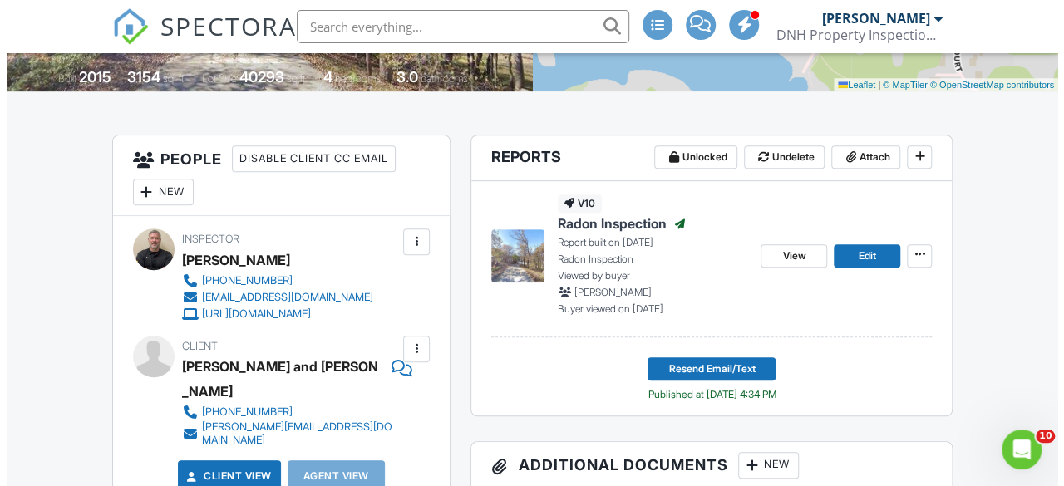
scroll to position [351, 0]
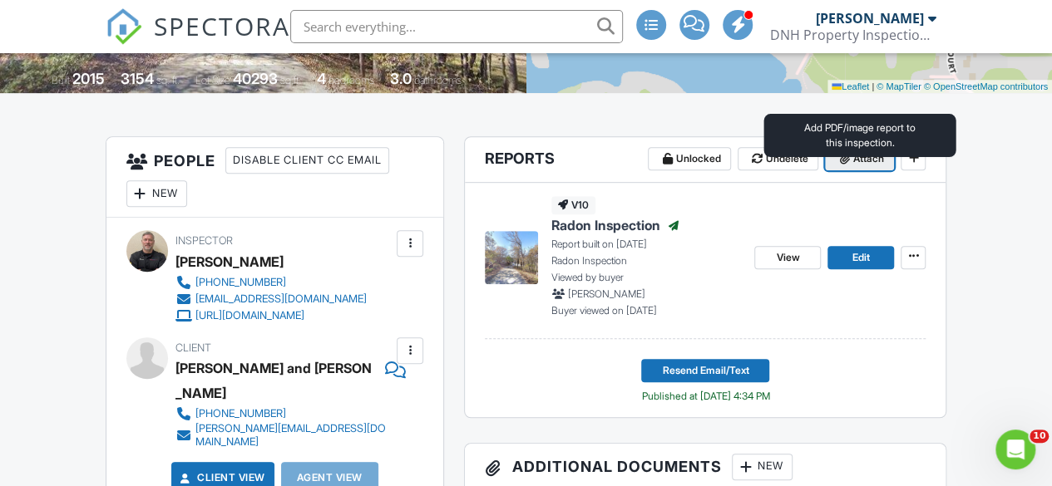
click at [855, 167] on span "Attach" at bounding box center [867, 158] width 31 height 17
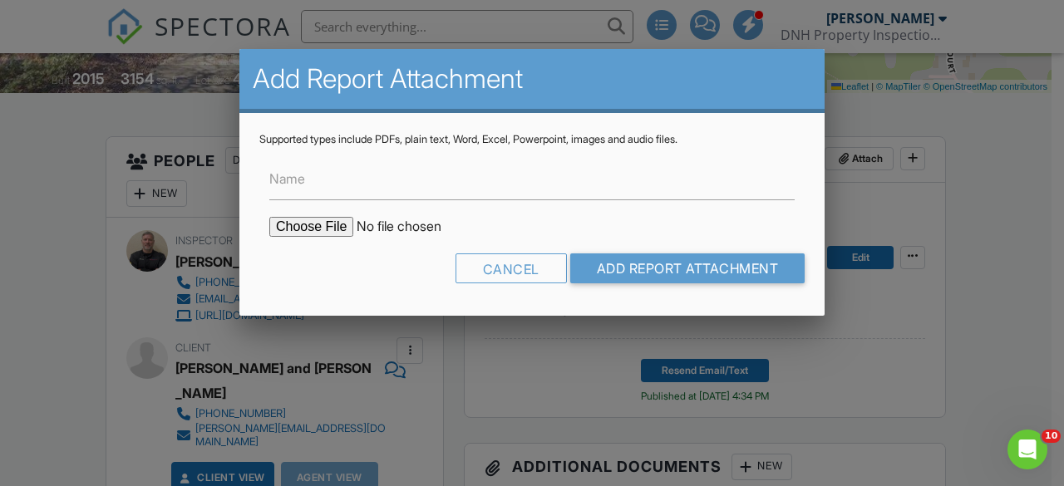
click at [306, 229] on input "file" at bounding box center [410, 227] width 283 height 20
type input "C:\fakepath\RadonInAirReport_53028984_ForPrint FlwrMnd.pdf"
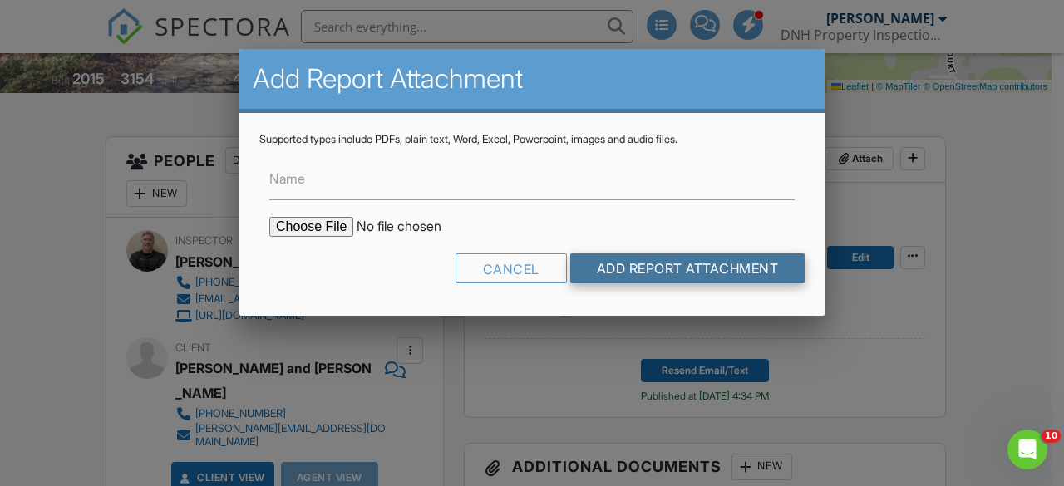
click at [653, 268] on input "Add Report Attachment" at bounding box center [687, 269] width 235 height 30
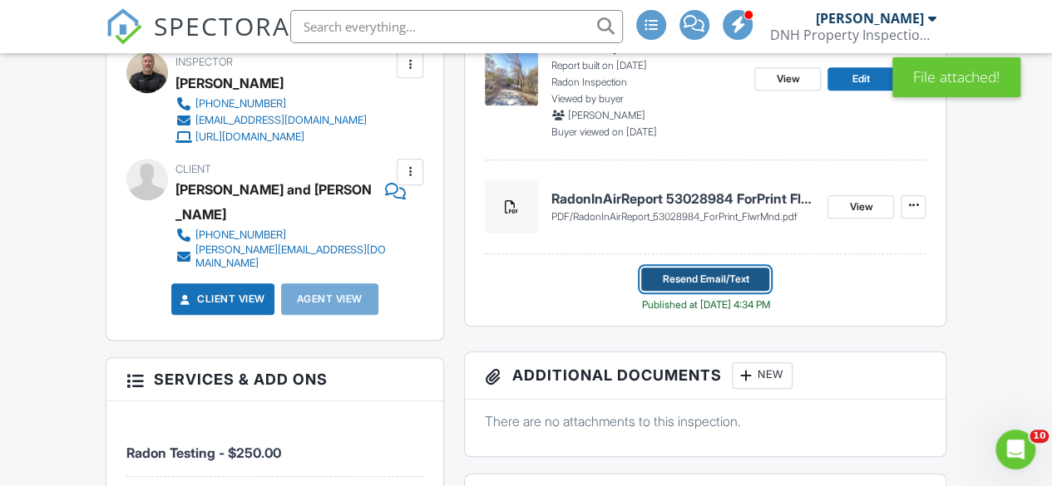
click at [676, 288] on span "Resend Email/Text" at bounding box center [705, 279] width 86 height 17
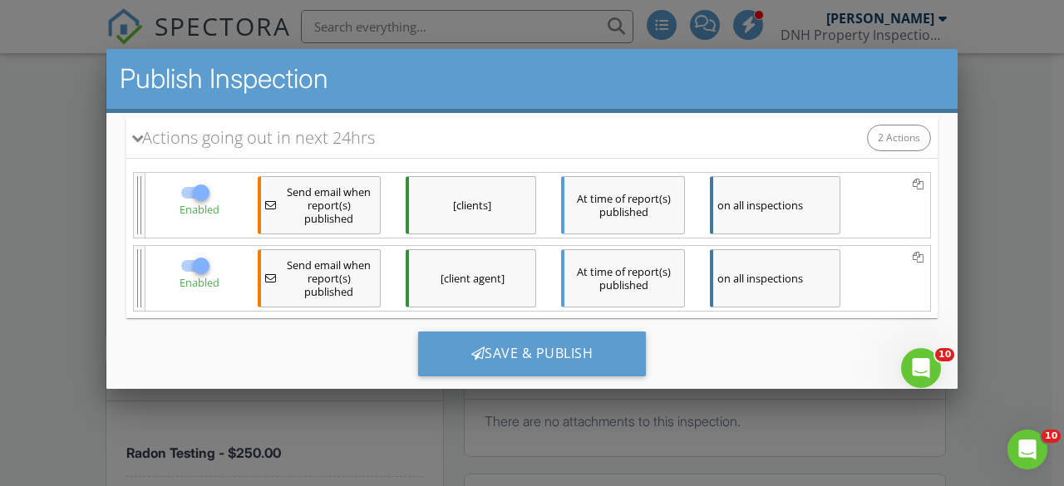
scroll to position [224, 0]
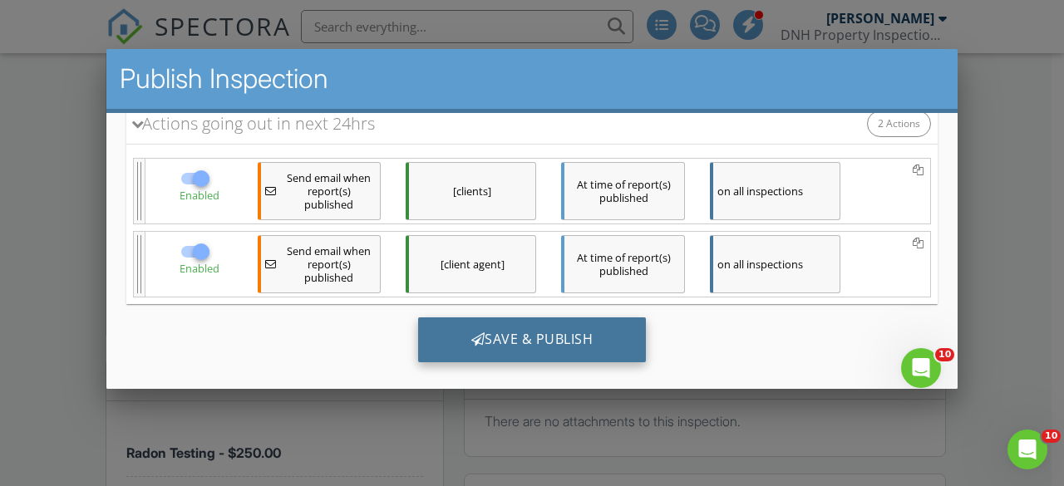
click at [533, 333] on div "Save & Publish" at bounding box center [532, 339] width 229 height 45
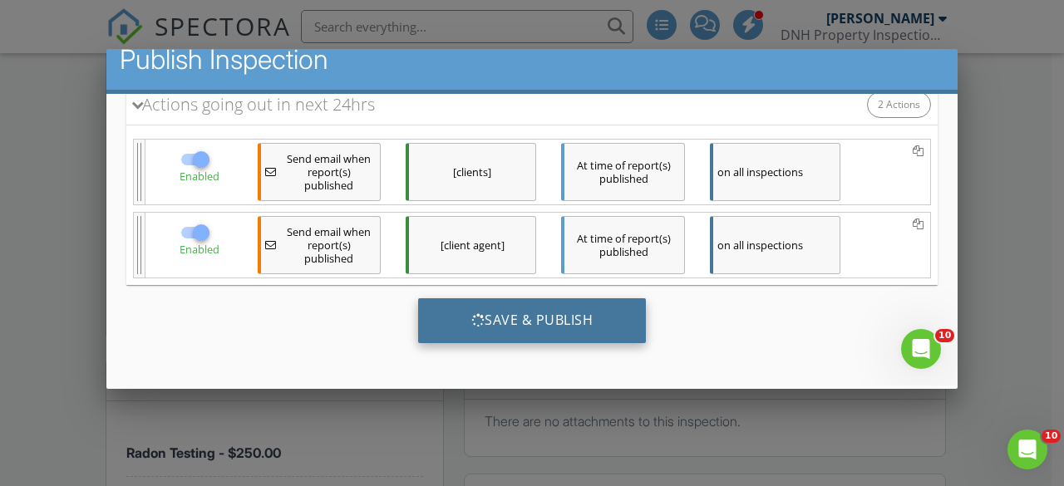
click at [515, 317] on div "Save & Publish" at bounding box center [532, 320] width 229 height 45
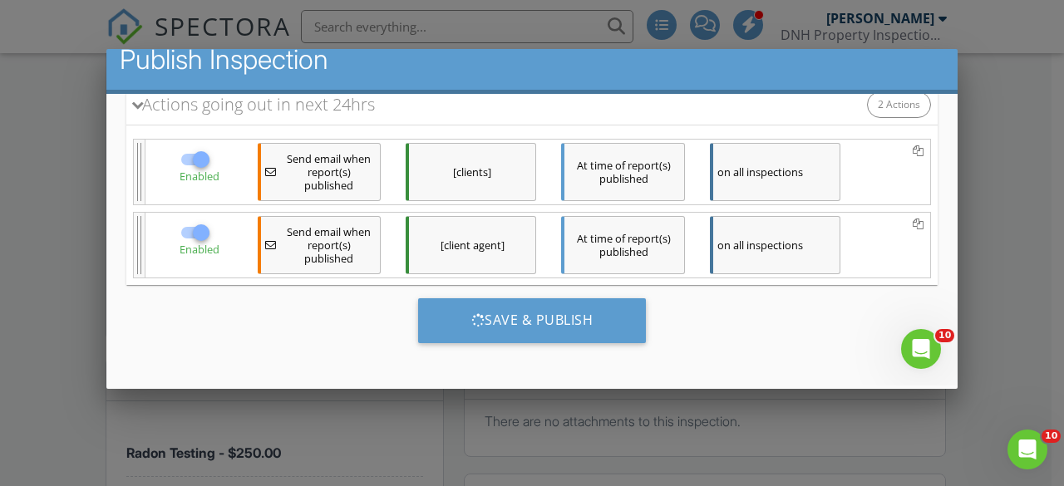
click at [986, 291] on div at bounding box center [532, 221] width 1064 height 608
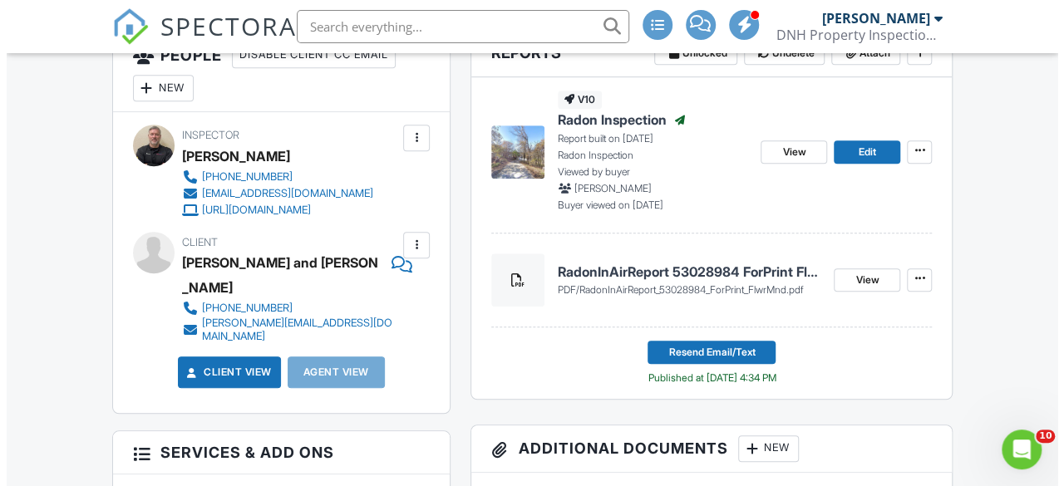
scroll to position [456, 0]
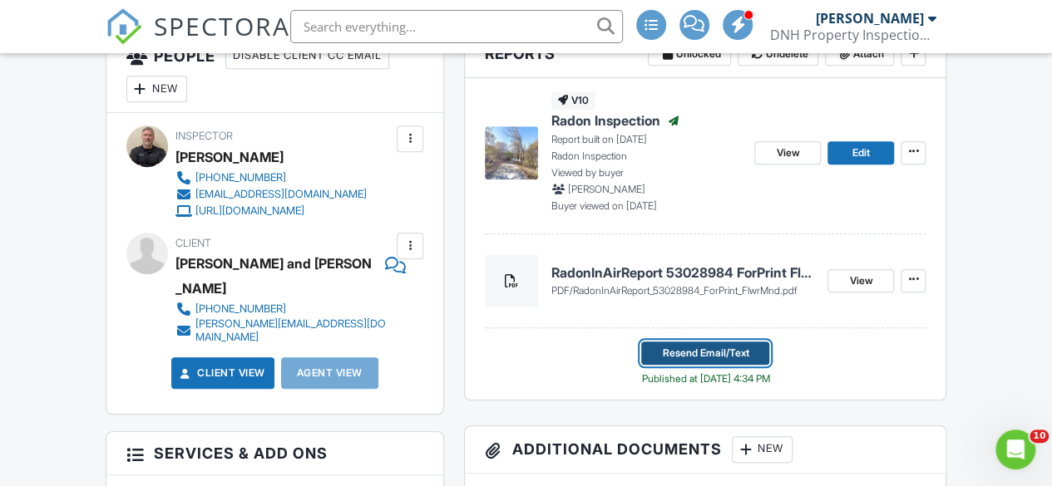
click at [675, 362] on span "Resend Email/Text" at bounding box center [705, 353] width 86 height 17
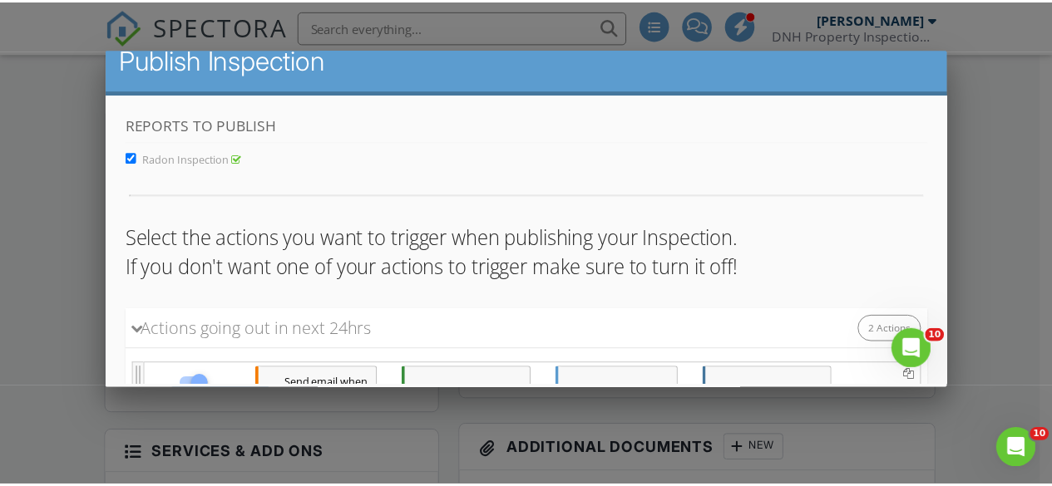
scroll to position [224, 0]
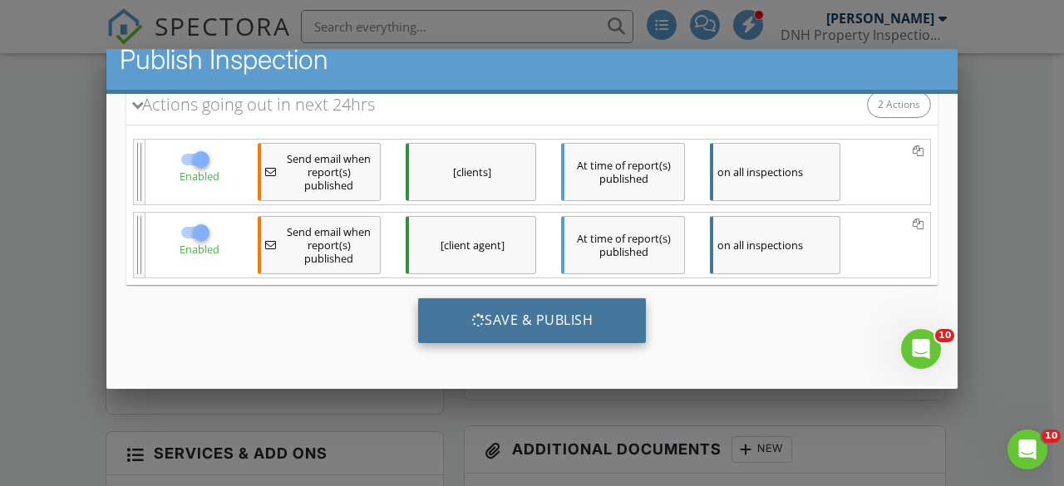
click at [476, 308] on div "Save & Publish" at bounding box center [532, 320] width 229 height 45
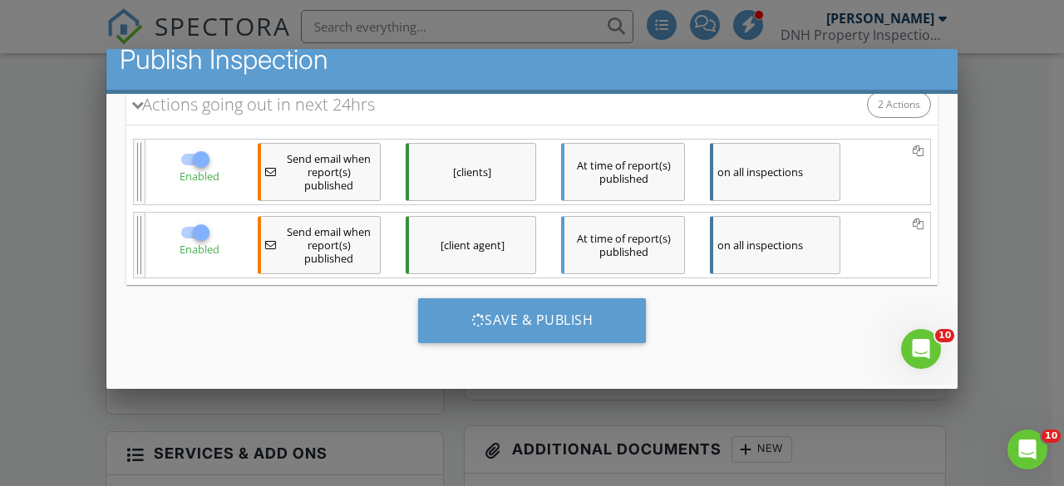
click at [1009, 293] on div at bounding box center [532, 221] width 1064 height 608
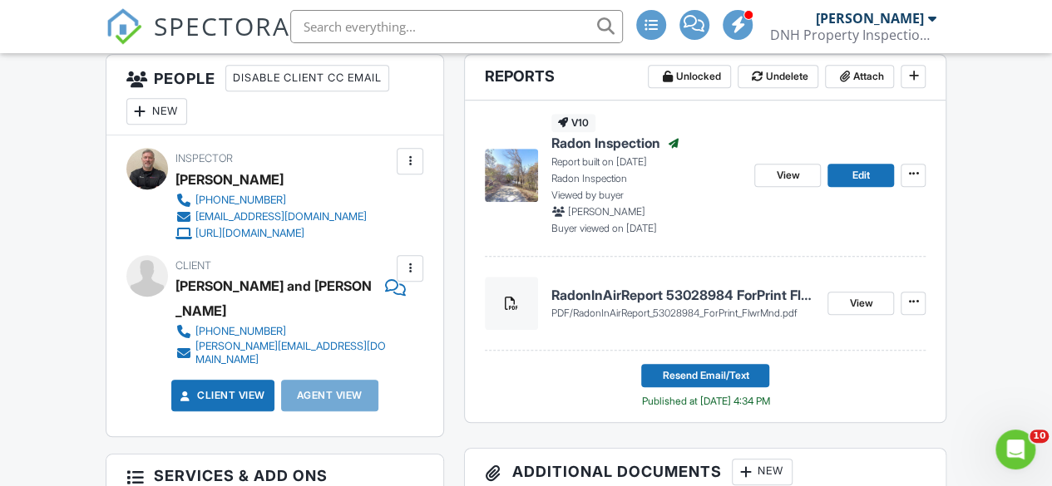
scroll to position [431, 0]
